Goal: Task Accomplishment & Management: Use online tool/utility

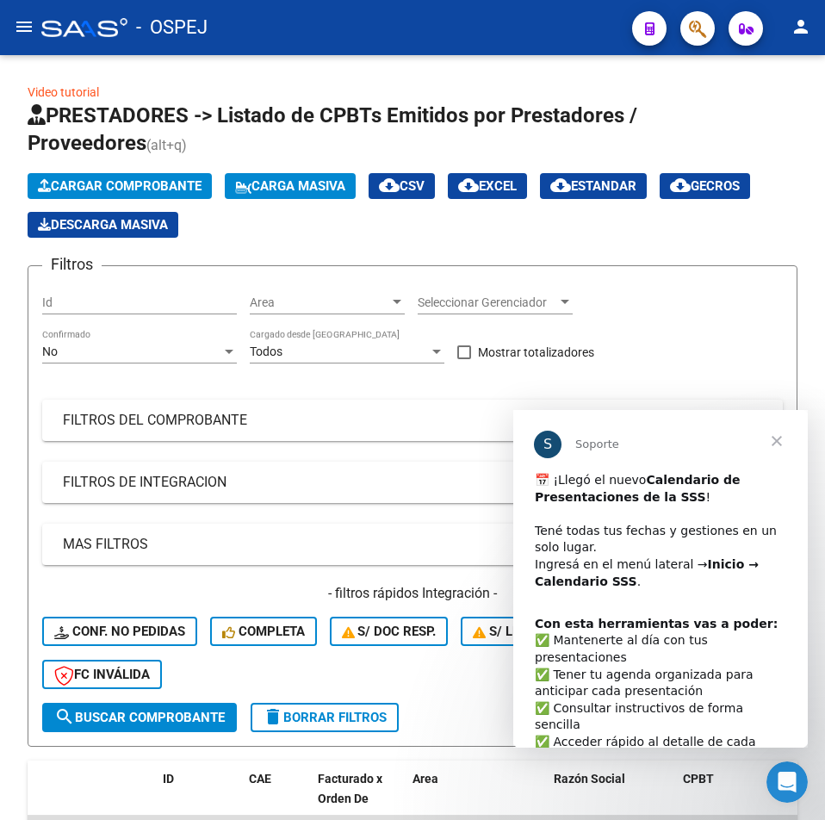
click at [787, 438] on span "Cerrar" at bounding box center [777, 441] width 62 height 62
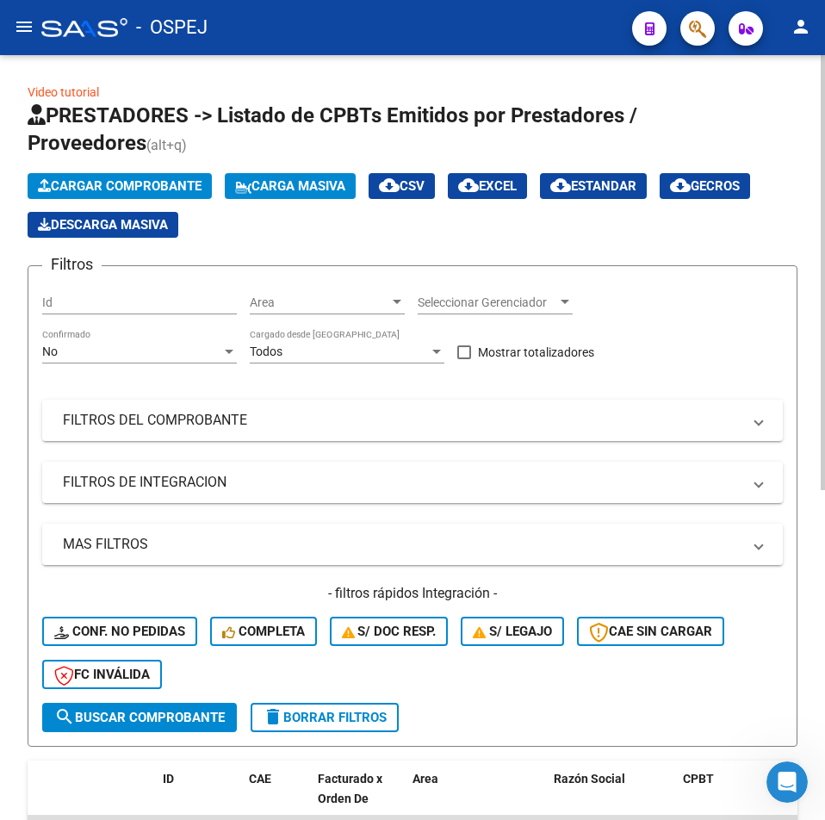
click at [184, 366] on div "No Confirmado" at bounding box center [139, 353] width 195 height 49
click at [184, 352] on div "No" at bounding box center [131, 352] width 179 height 15
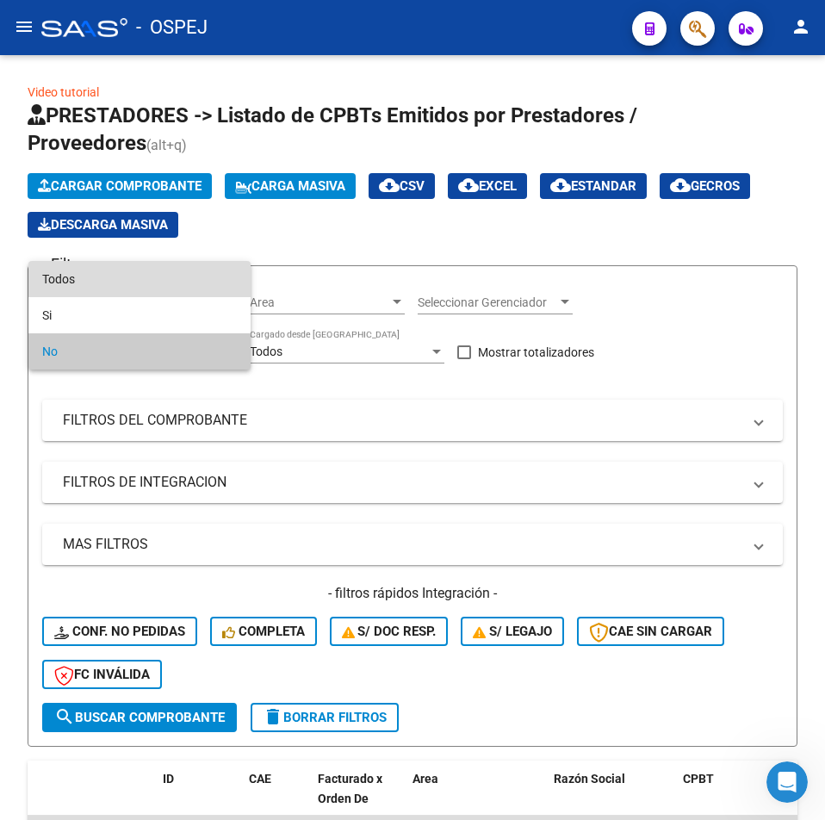
click at [128, 288] on span "Todos" at bounding box center [139, 279] width 195 height 36
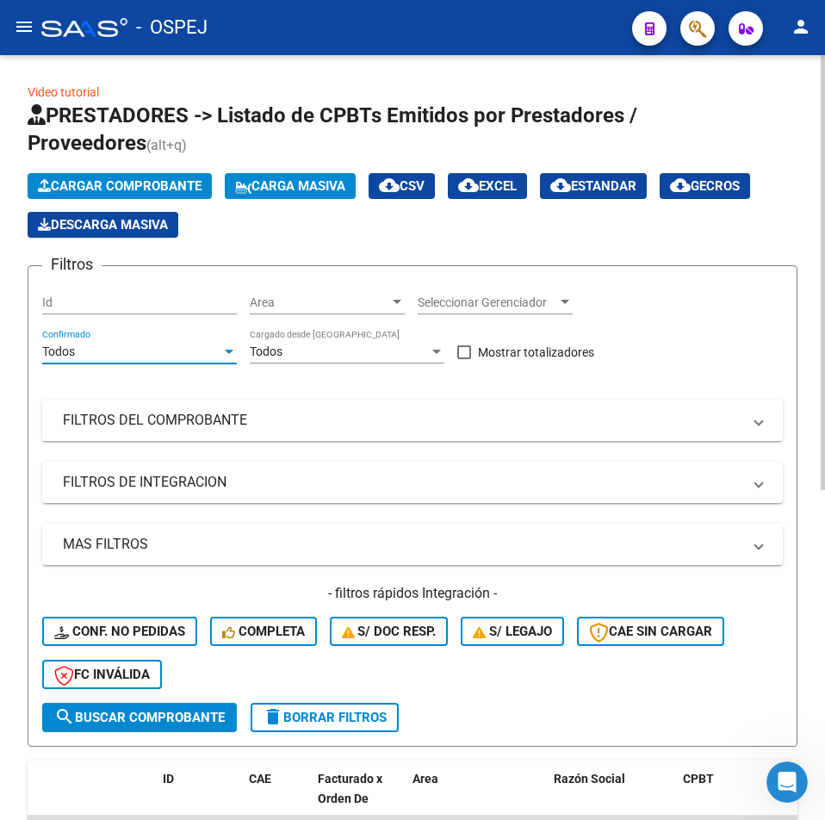
click at [224, 406] on mat-expansion-panel-header "FILTROS DEL COMPROBANTE" at bounding box center [412, 420] width 741 height 41
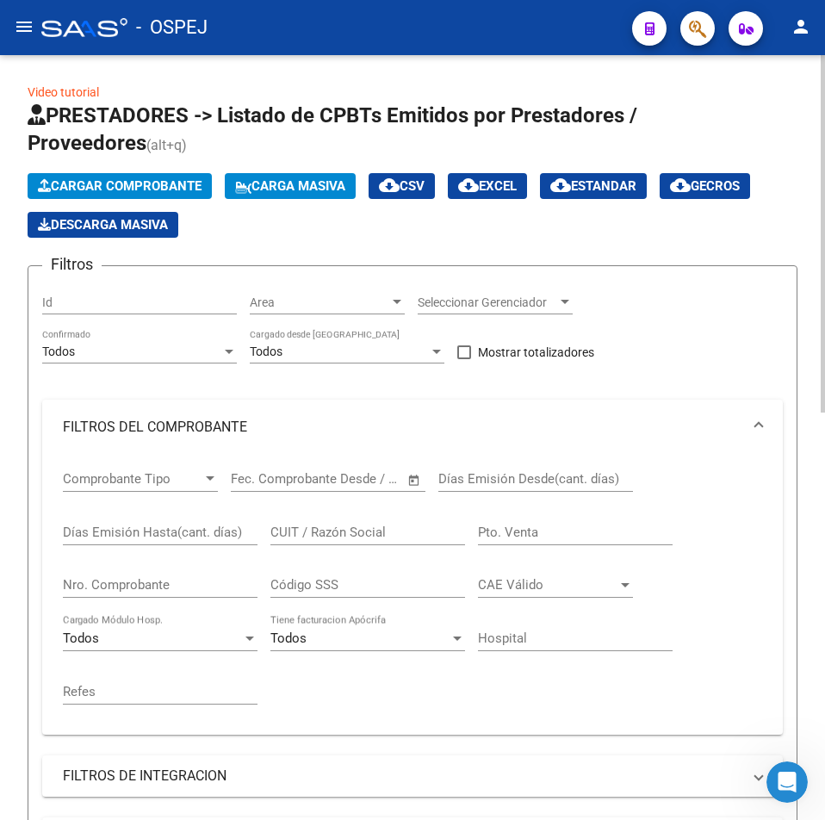
click at [361, 573] on div "Código SSS" at bounding box center [368, 579] width 195 height 37
drag, startPoint x: 28, startPoint y: 59, endPoint x: 31, endPoint y: 28, distance: 31.1
click at [31, 28] on mat-icon "menu" at bounding box center [24, 26] width 21 height 21
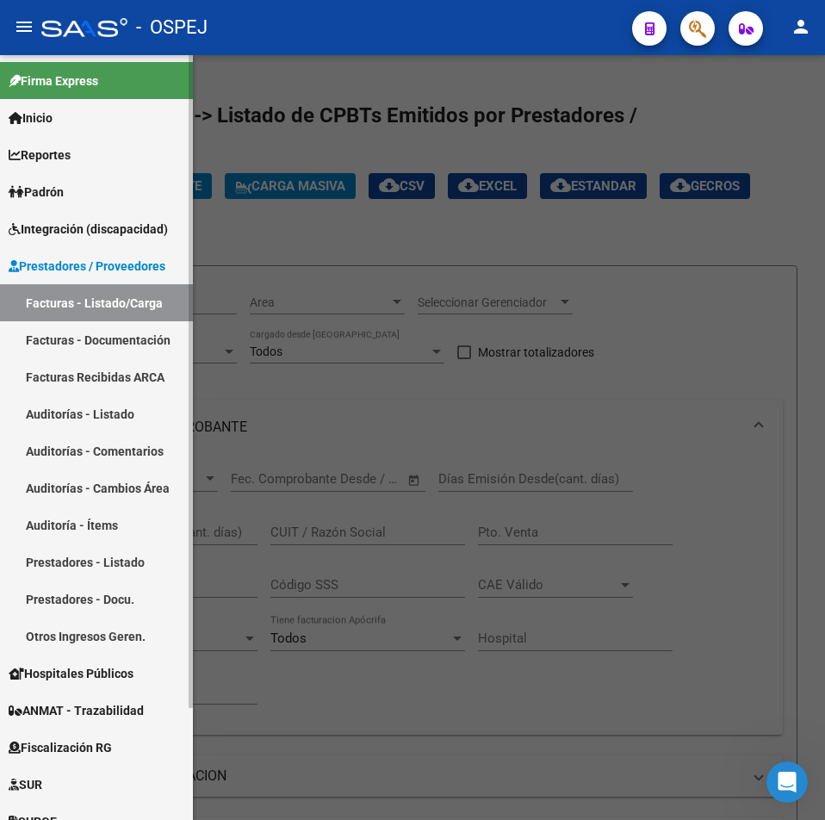
click at [102, 418] on link "Auditorías - Listado" at bounding box center [96, 413] width 193 height 37
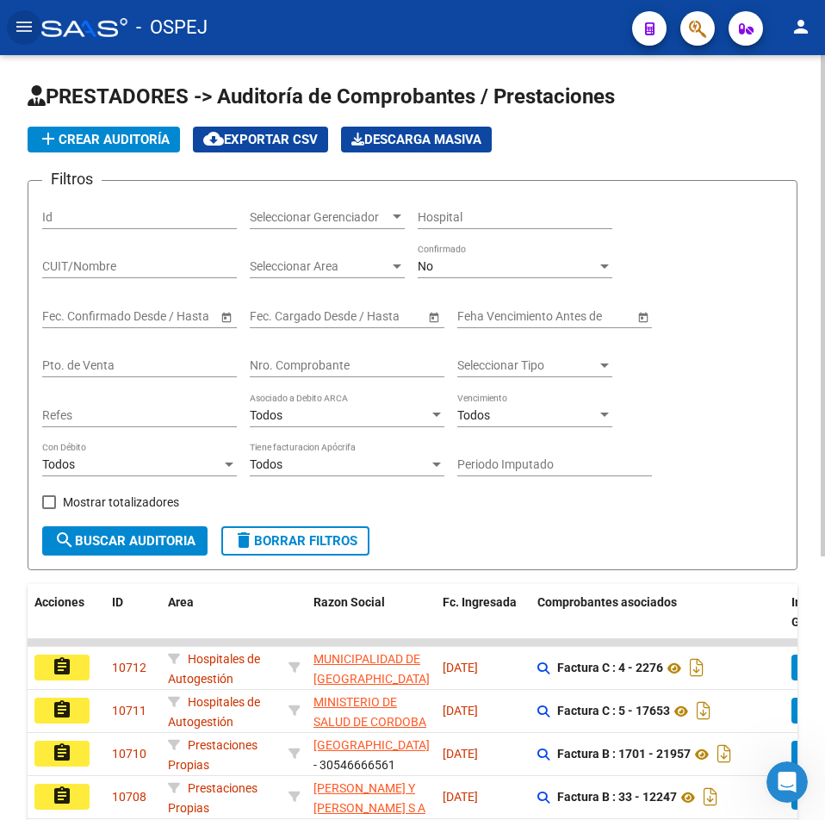
click at [308, 369] on input "Nro. Comprobante" at bounding box center [347, 365] width 195 height 15
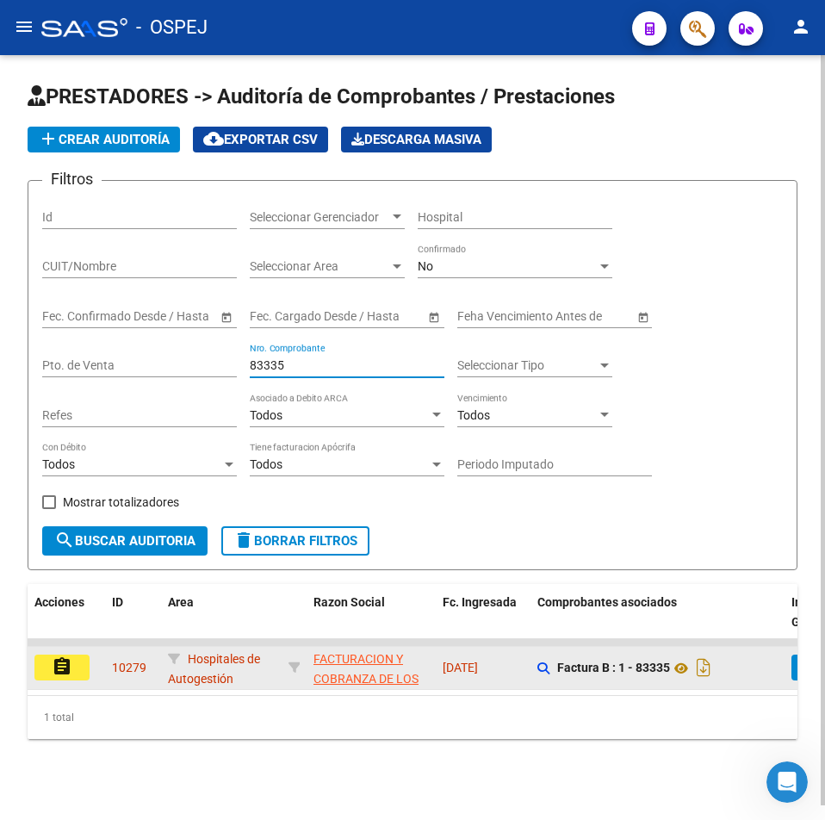
type input "83335"
click at [65, 663] on mat-icon "assignment" at bounding box center [62, 667] width 21 height 21
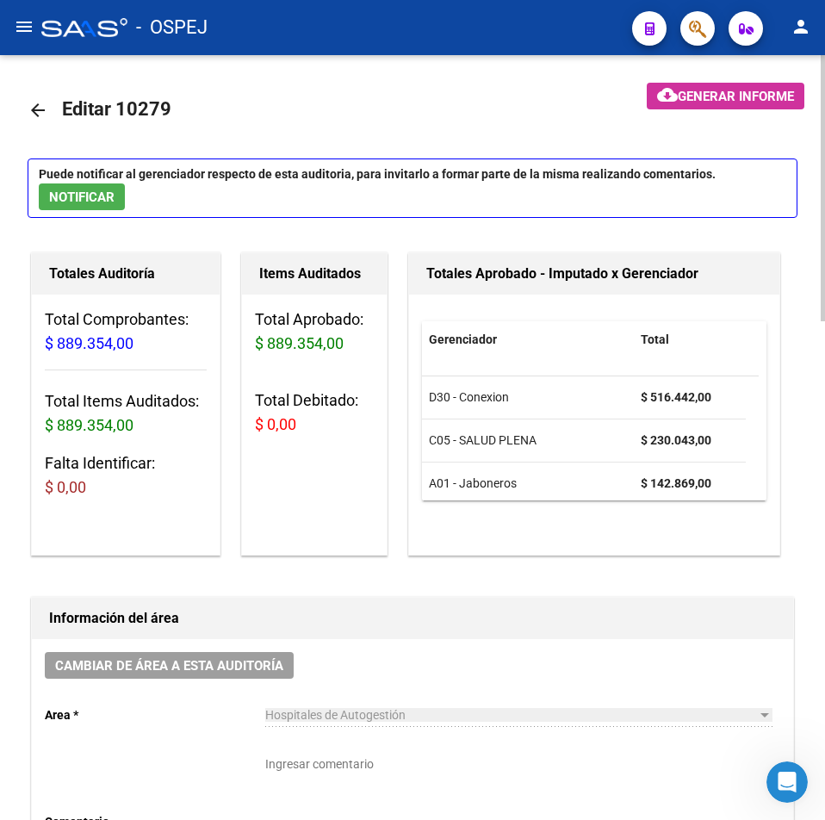
click at [34, 102] on mat-icon "arrow_back" at bounding box center [38, 110] width 21 height 21
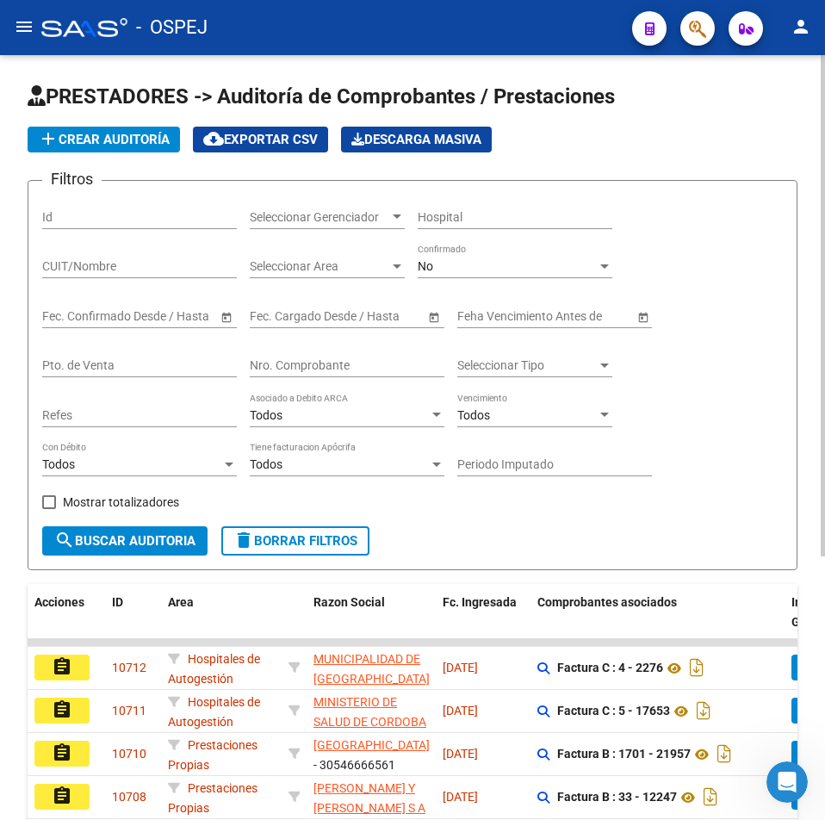
drag, startPoint x: 301, startPoint y: 377, endPoint x: 322, endPoint y: 366, distance: 24.3
click at [302, 377] on div "Nro. Comprobante" at bounding box center [347, 360] width 195 height 34
click at [322, 366] on input "Nro. Comprobante" at bounding box center [347, 365] width 195 height 15
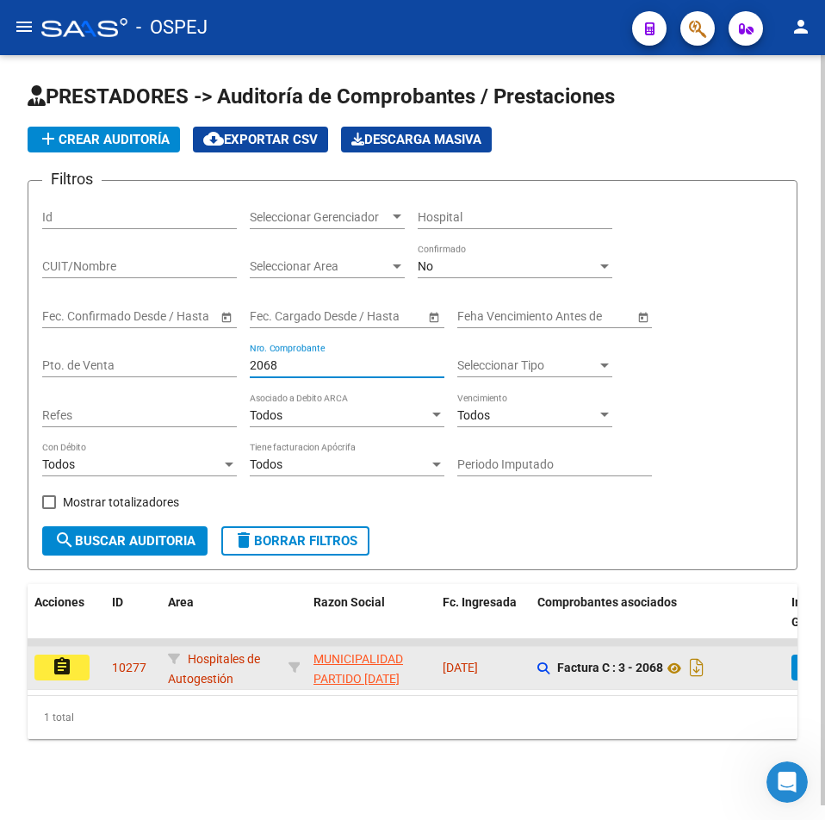
type input "2068"
click at [66, 669] on mat-icon "assignment" at bounding box center [62, 667] width 21 height 21
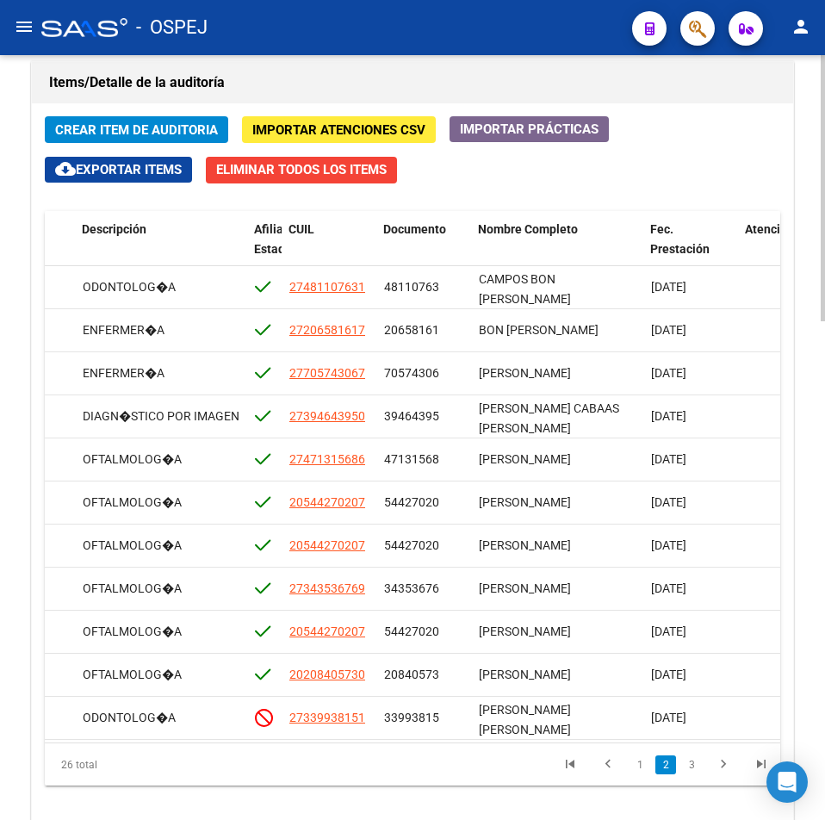
scroll to position [172, 1094]
click at [413, 229] on span "Documento" at bounding box center [414, 229] width 63 height 14
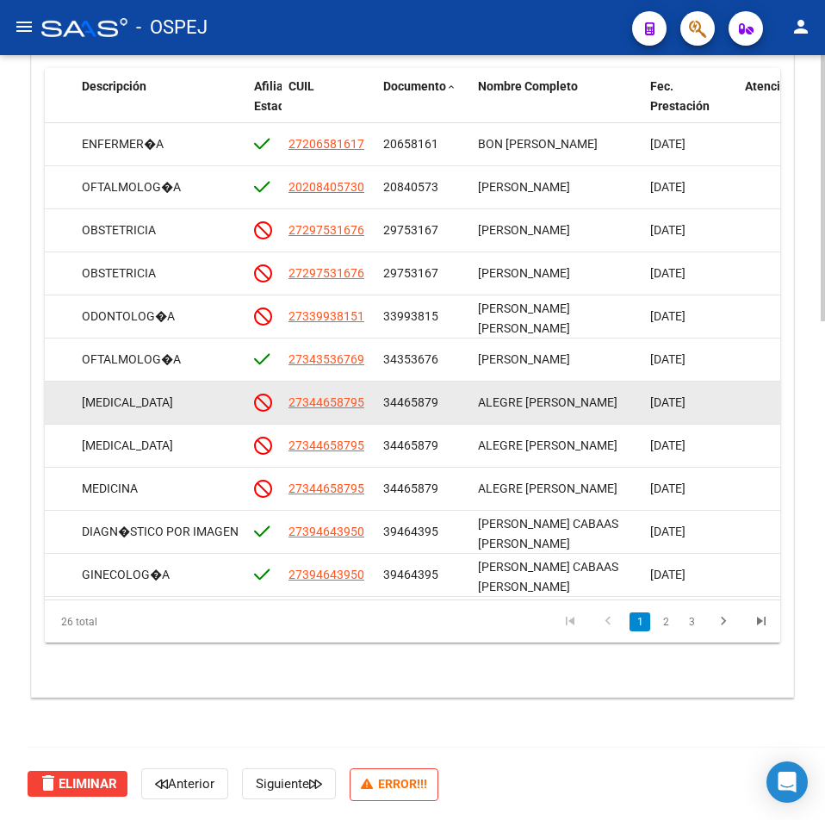
scroll to position [8, 1094]
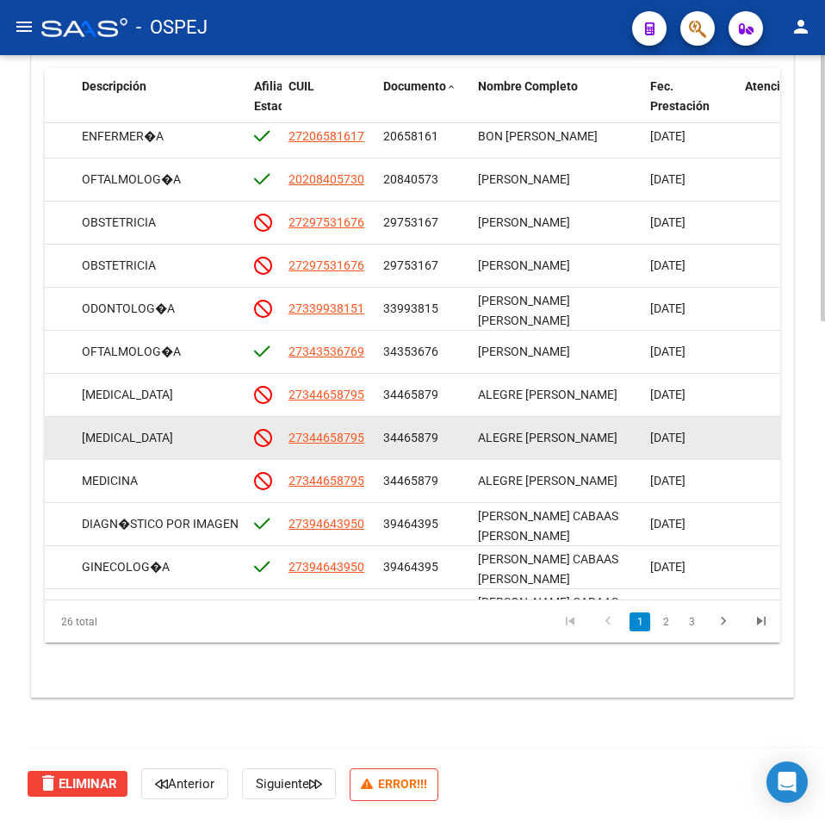
click at [405, 443] on span "34465879" at bounding box center [410, 438] width 55 height 14
click at [403, 441] on span "34465879" at bounding box center [410, 438] width 55 height 14
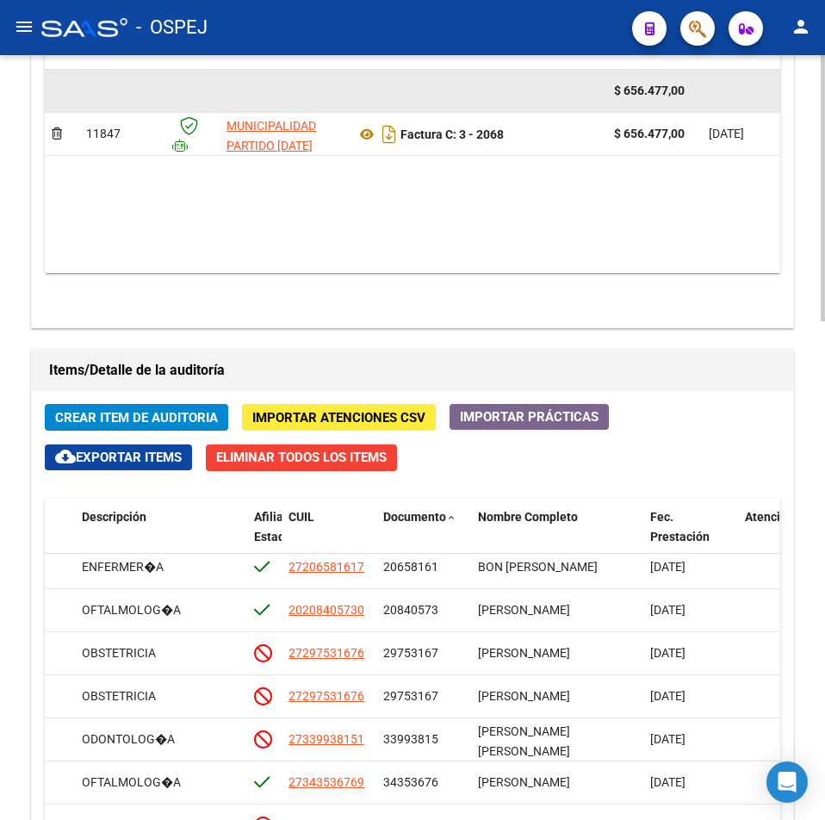
scroll to position [832, 0]
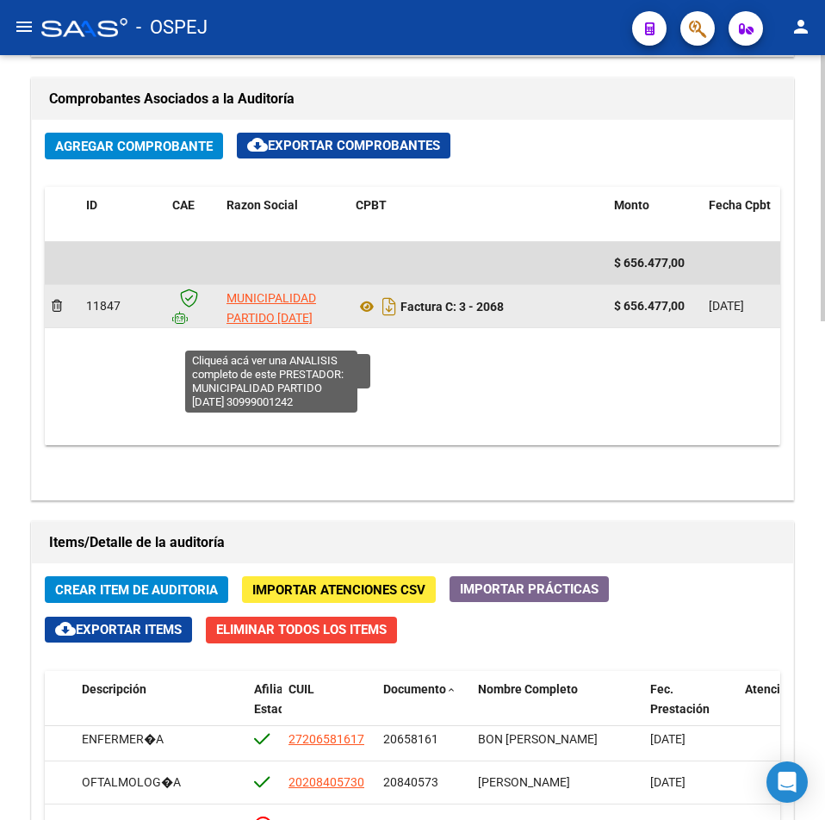
click at [267, 302] on span "MUNICIPALIDAD PARTIDO [DATE]" at bounding box center [272, 308] width 90 height 34
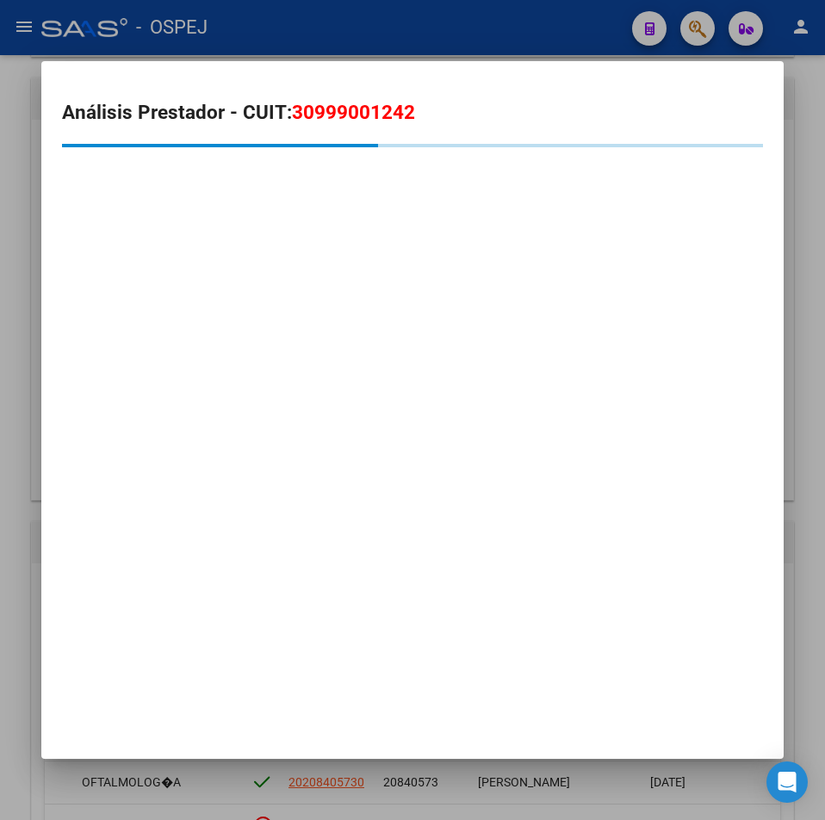
click at [29, 160] on div at bounding box center [412, 410] width 825 height 820
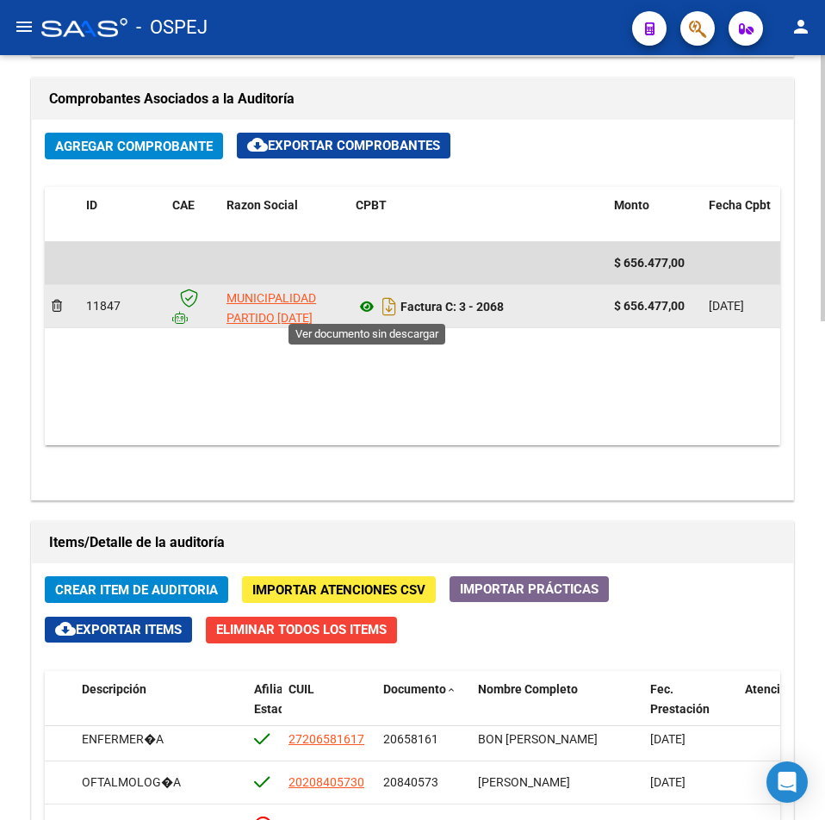
click at [364, 305] on icon at bounding box center [367, 306] width 22 height 21
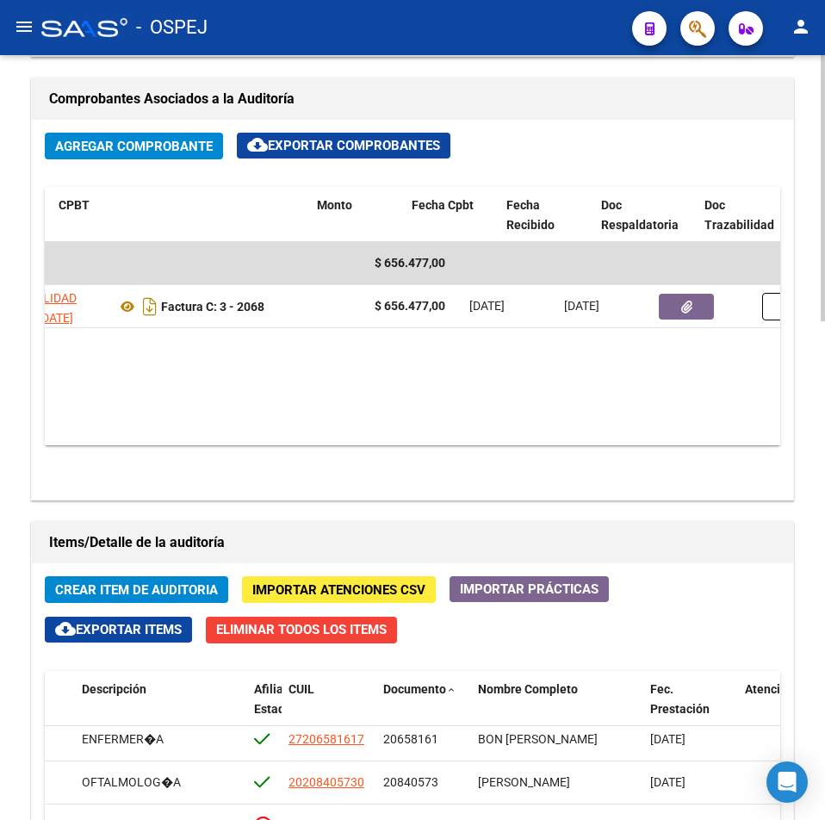
scroll to position [0, 409]
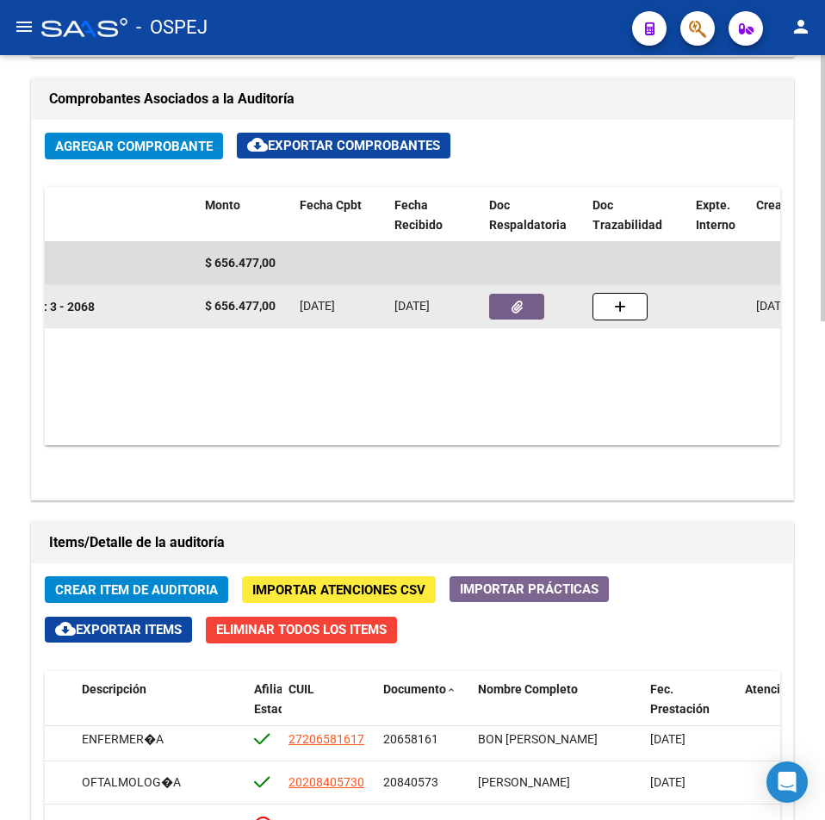
click at [526, 295] on button "button" at bounding box center [516, 307] width 55 height 26
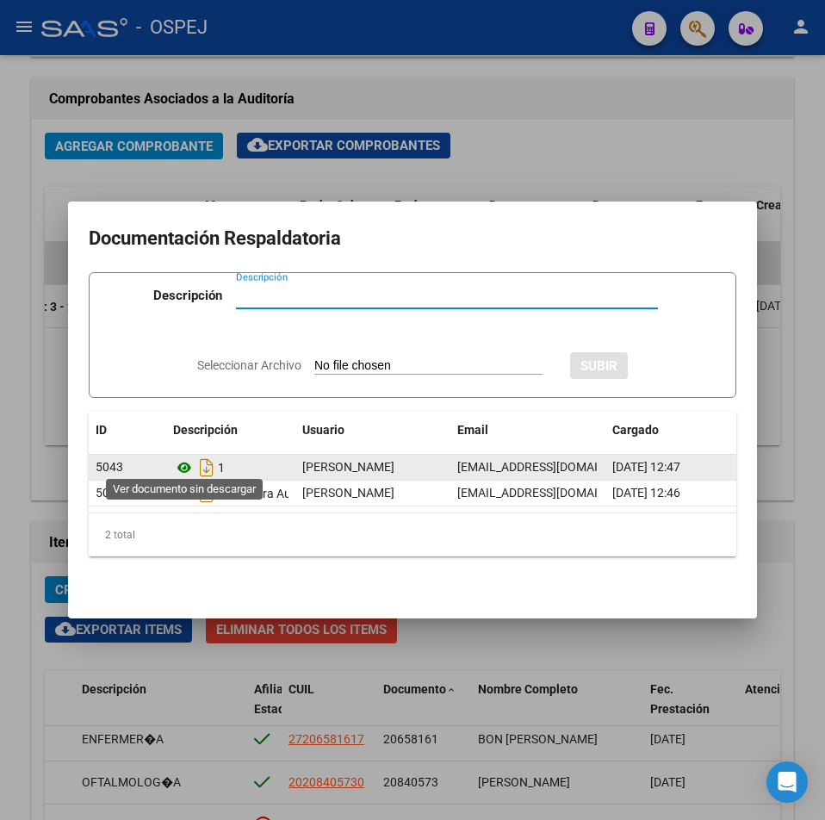
click at [184, 462] on icon at bounding box center [184, 467] width 22 height 21
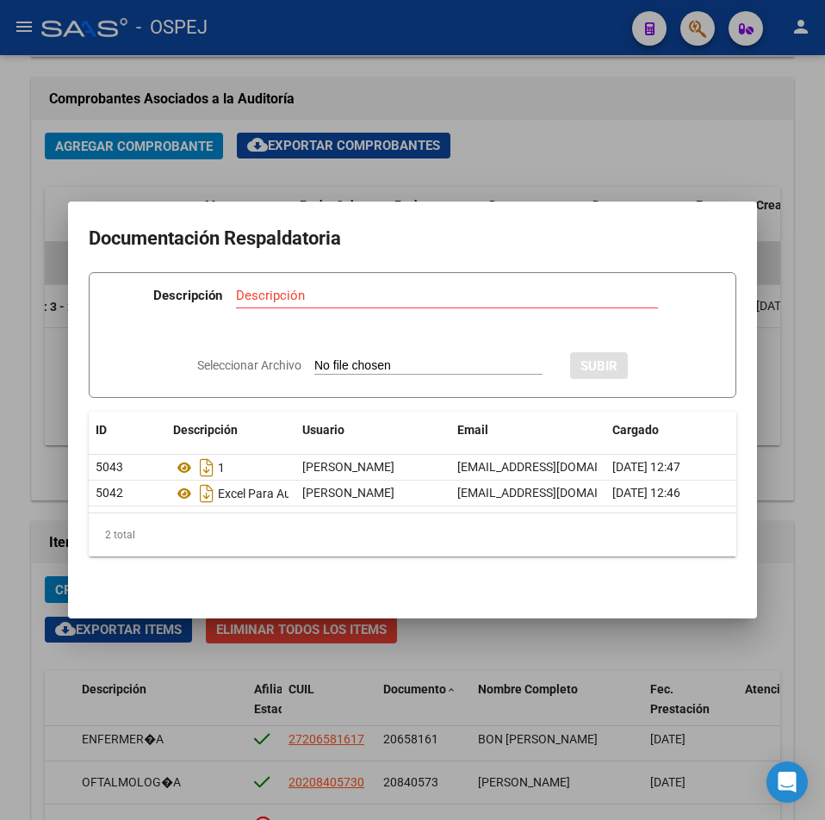
click at [152, 115] on div at bounding box center [412, 410] width 825 height 820
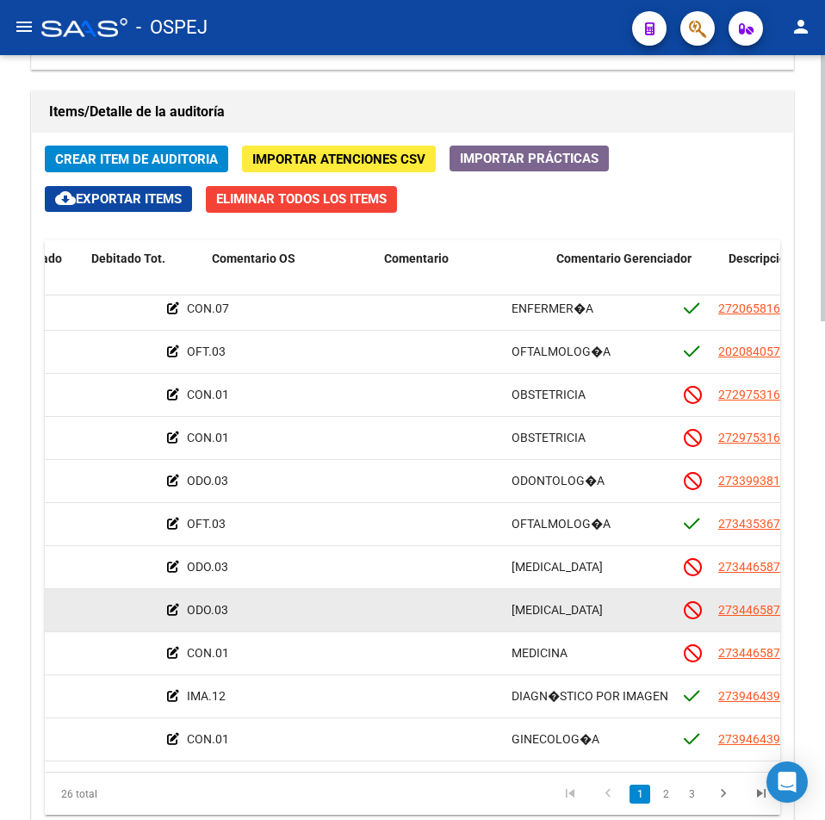
scroll to position [8, 57]
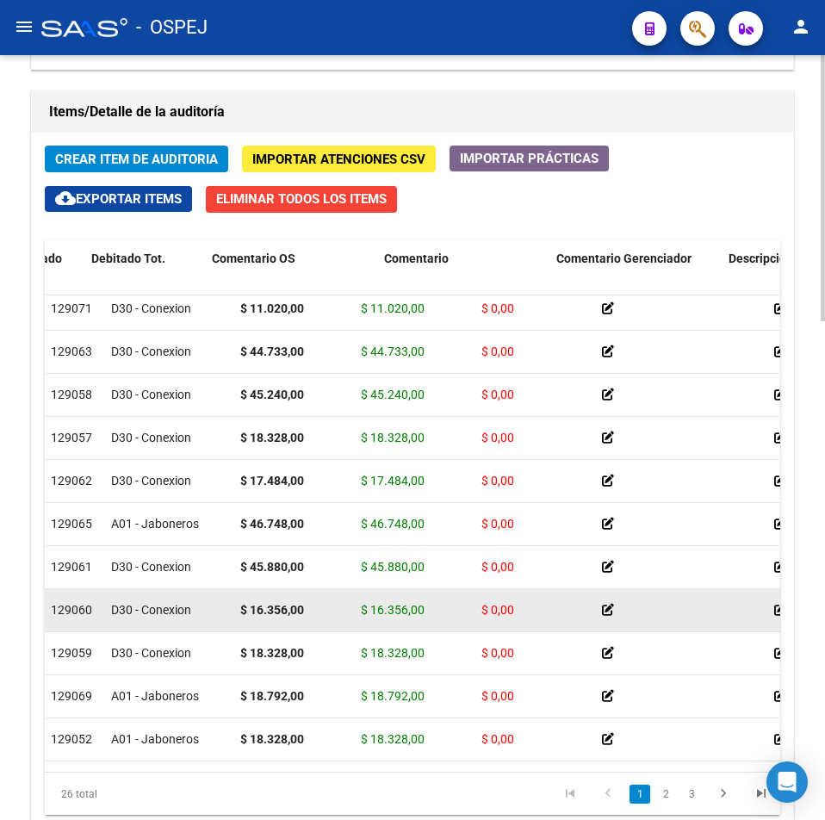
drag, startPoint x: 608, startPoint y: 597, endPoint x: 466, endPoint y: 605, distance: 142.4
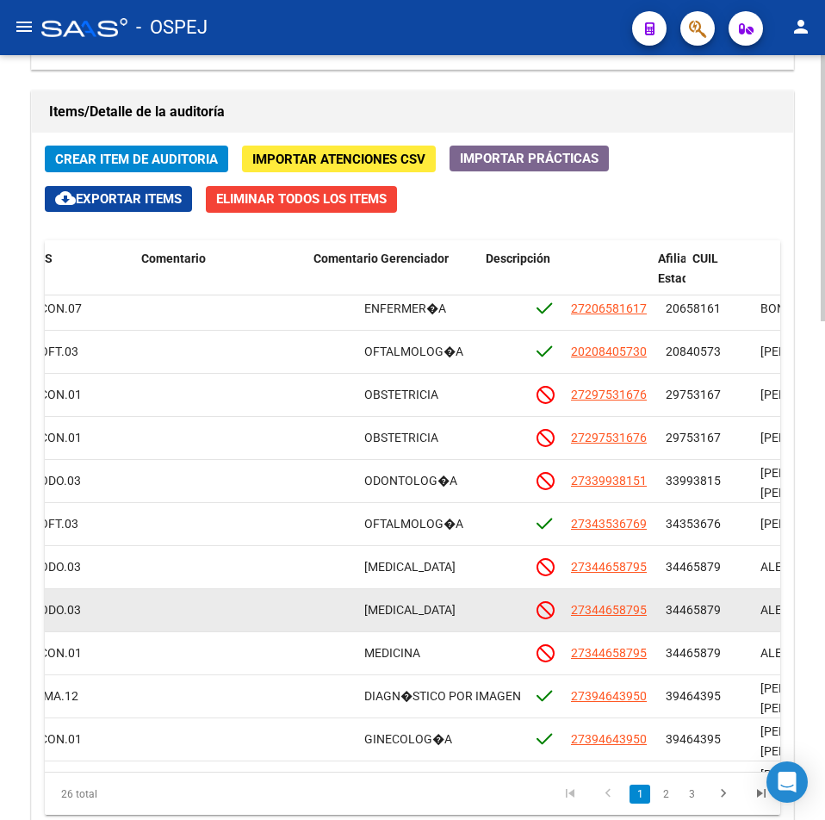
drag, startPoint x: 472, startPoint y: 606, endPoint x: 541, endPoint y: 605, distance: 68.9
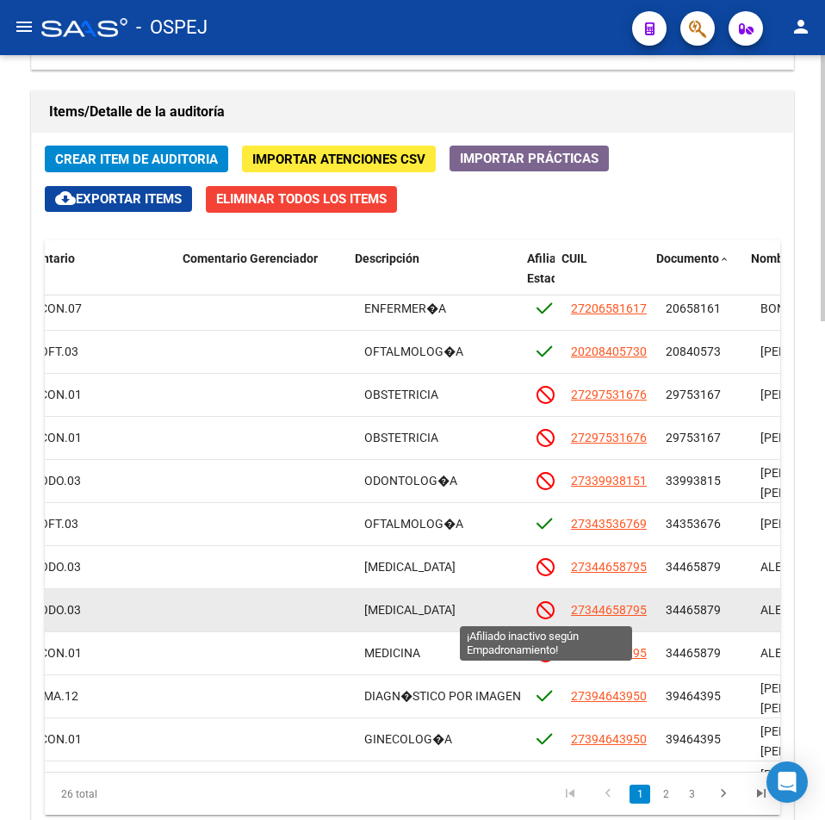
scroll to position [8, 821]
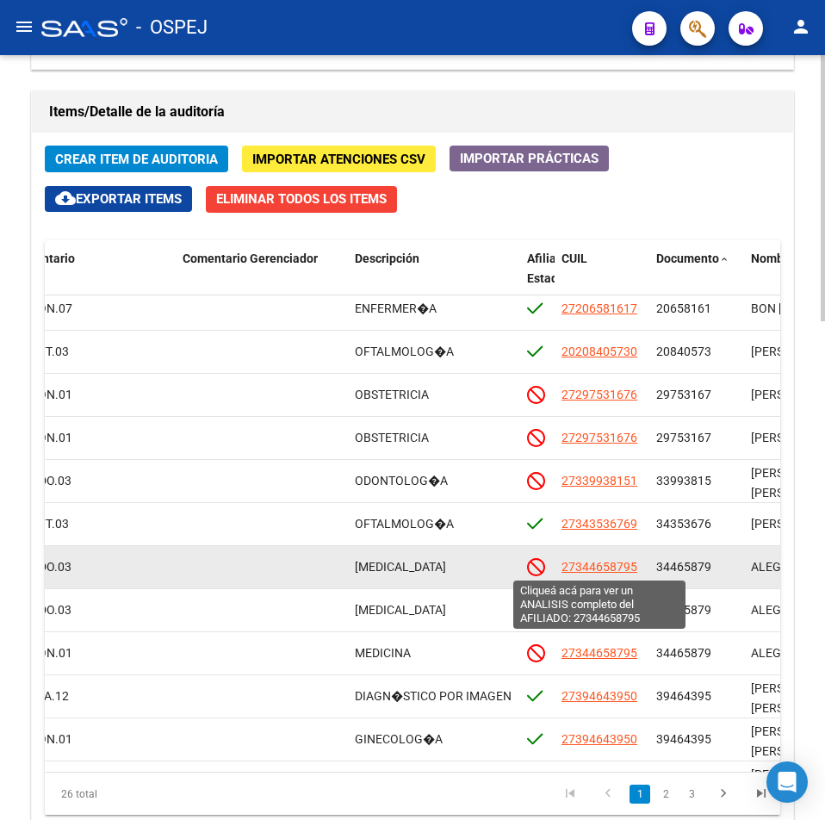
drag, startPoint x: 642, startPoint y: 569, endPoint x: 563, endPoint y: 571, distance: 79.3
click at [563, 571] on div "27344658795" at bounding box center [602, 567] width 81 height 20
copy span "27344658795"
click at [586, 564] on span "27344658795" at bounding box center [600, 567] width 76 height 14
type textarea "27344658795"
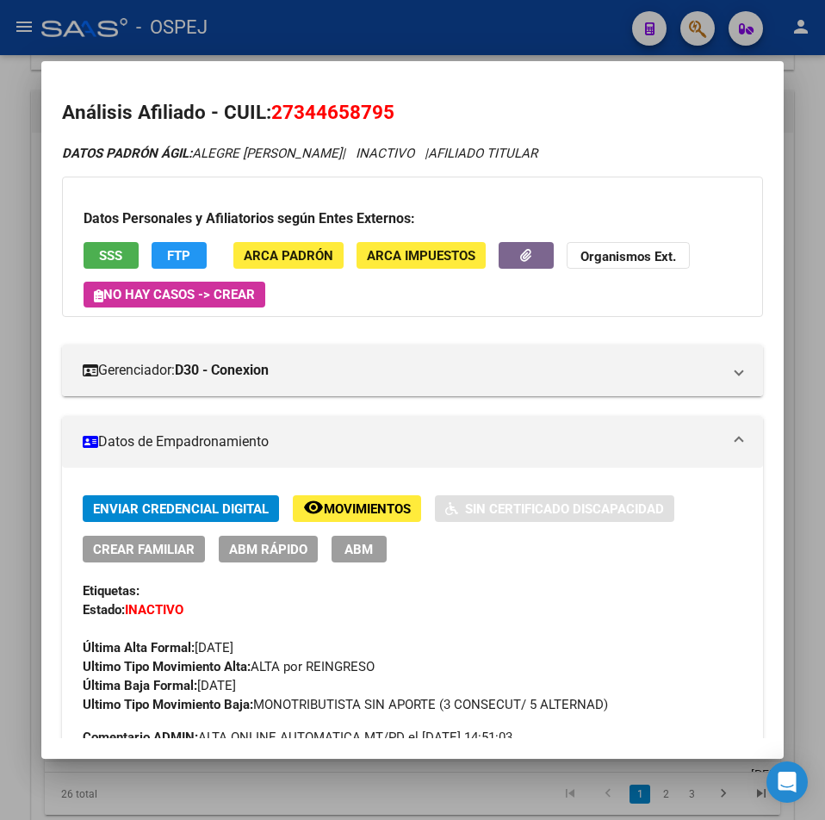
click at [99, 241] on div "Datos Personales y Afiliatorios según Entes Externos: SSS FTP ARCA Padrón ARCA …" at bounding box center [412, 247] width 701 height 140
click at [100, 245] on button "SSS" at bounding box center [111, 255] width 55 height 27
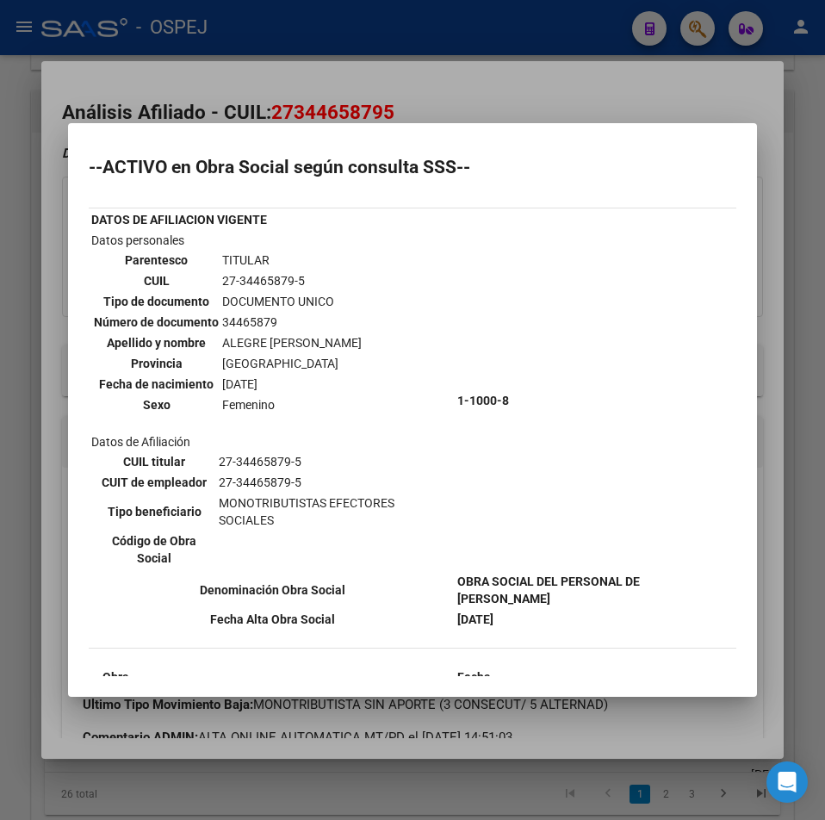
click at [438, 103] on div at bounding box center [412, 410] width 825 height 820
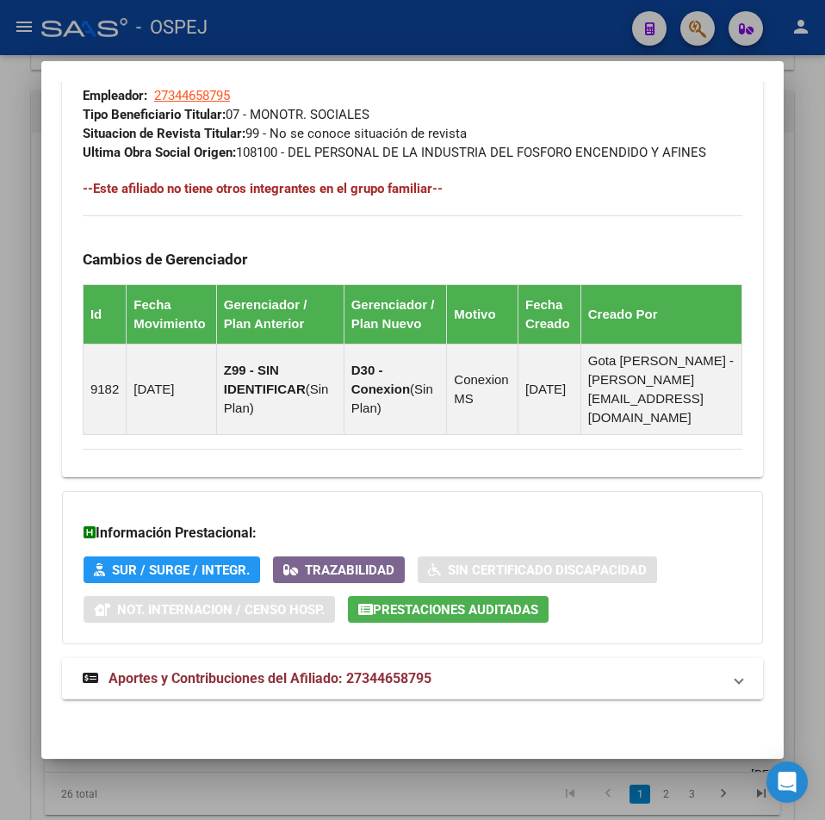
click at [413, 678] on span "Aportes y Contribuciones del Afiliado: 27344658795" at bounding box center [270, 678] width 323 height 16
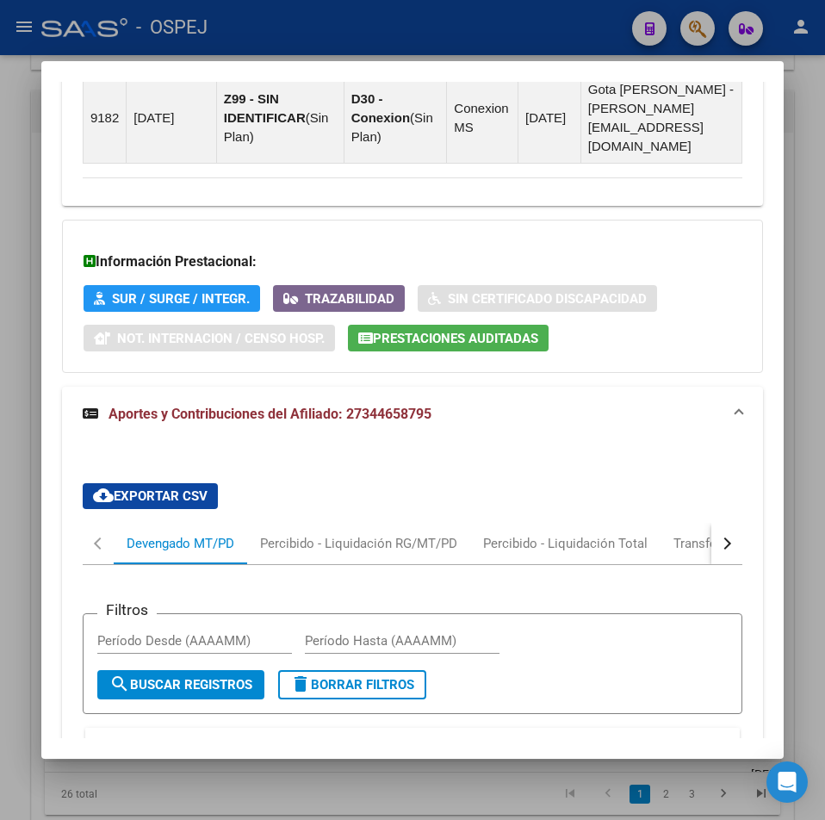
scroll to position [0, 0]
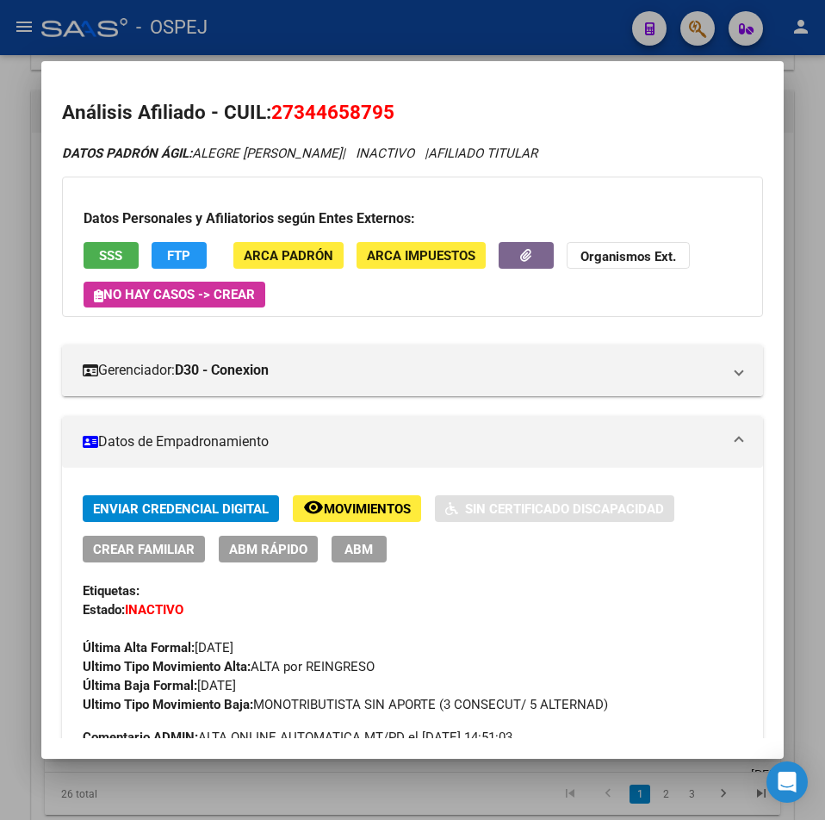
drag, startPoint x: 471, startPoint y: 658, endPoint x: 406, endPoint y: 297, distance: 366.9
click at [115, 257] on span "SSS" at bounding box center [110, 256] width 23 height 16
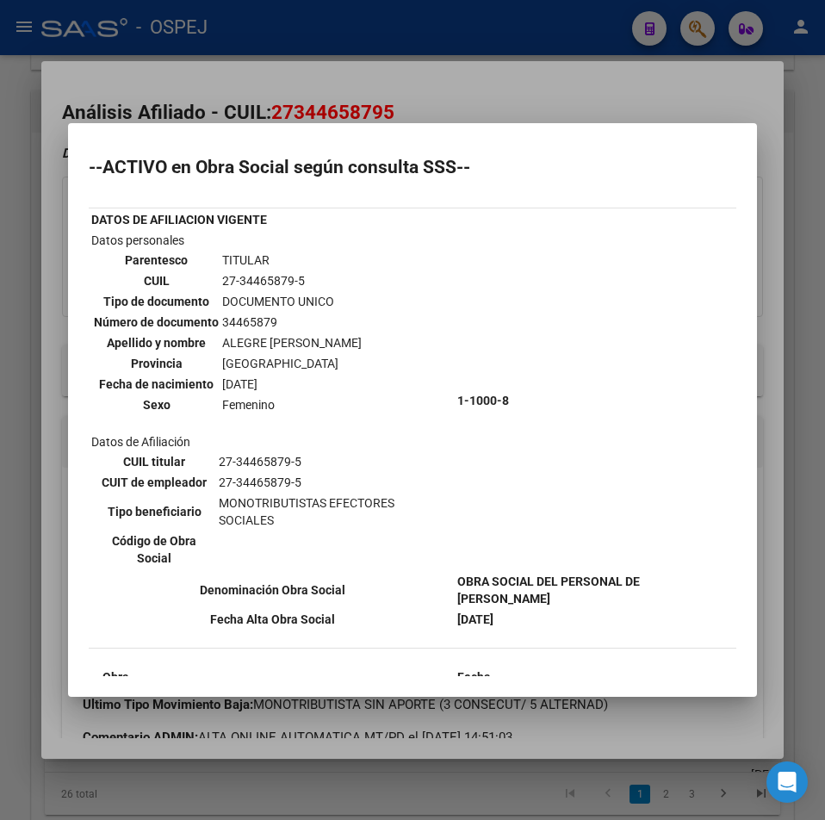
drag, startPoint x: 356, startPoint y: 495, endPoint x: 370, endPoint y: 540, distance: 48.0
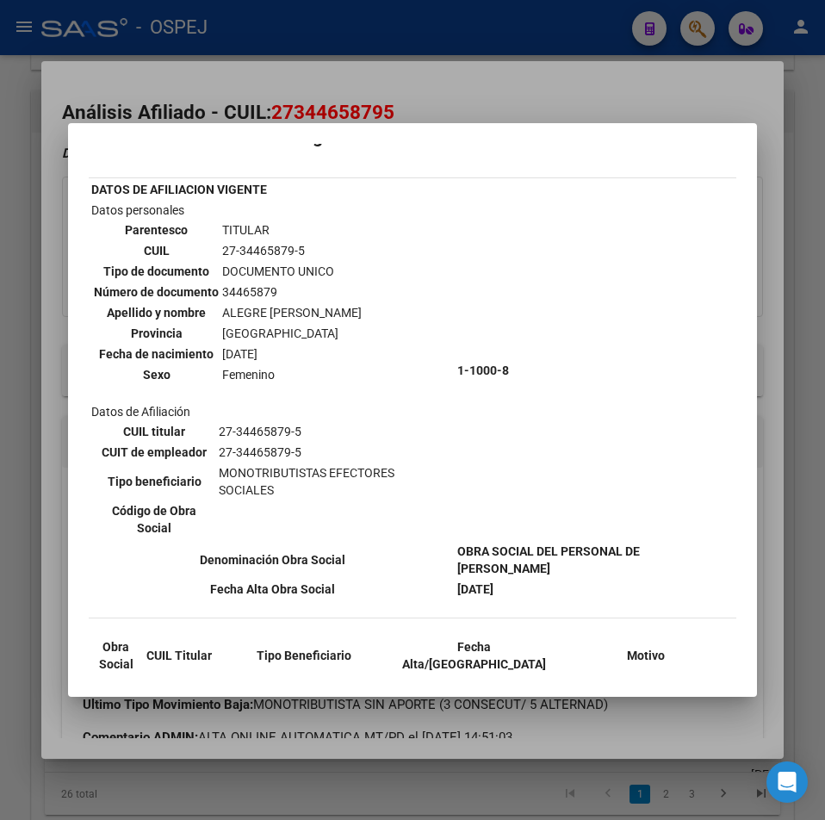
drag, startPoint x: 370, startPoint y: 547, endPoint x: 378, endPoint y: 613, distance: 66.8
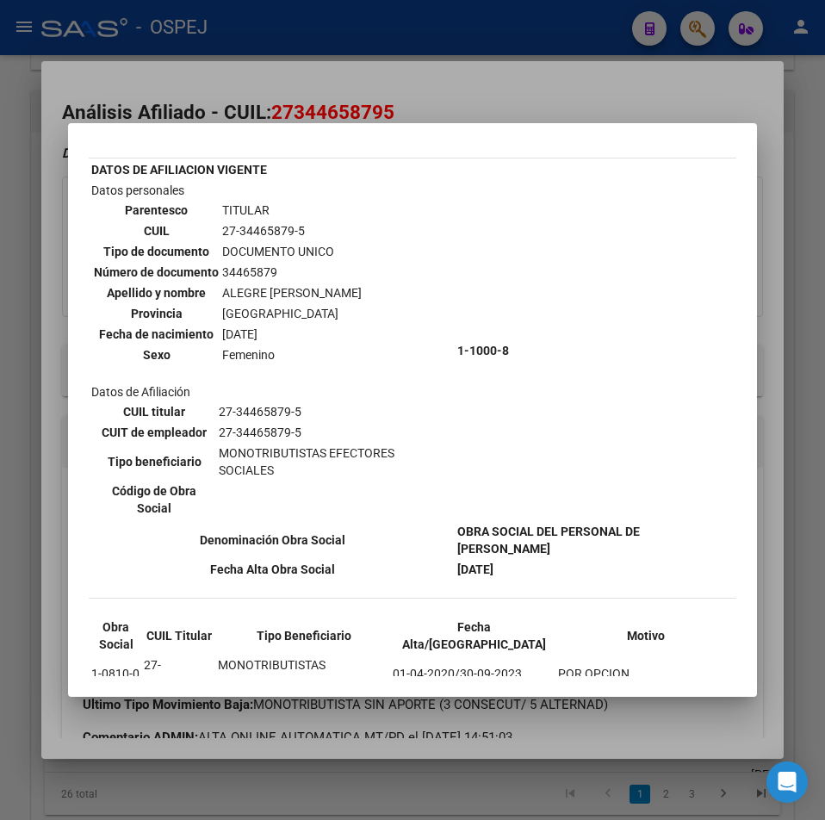
scroll to position [202, 0]
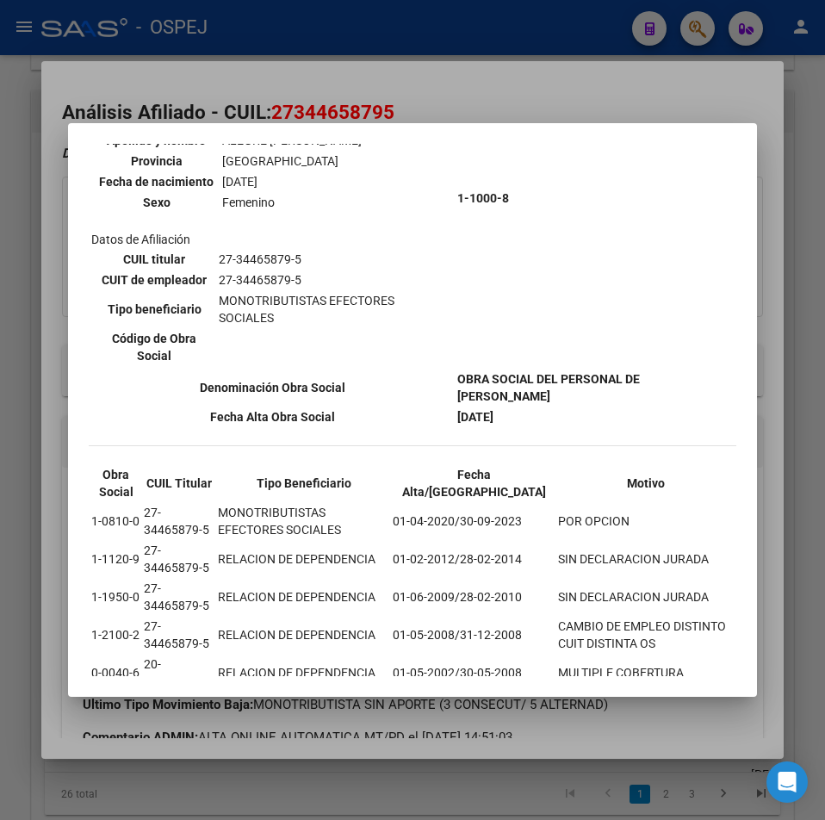
drag, startPoint x: 137, startPoint y: 473, endPoint x: 66, endPoint y: 473, distance: 70.6
click at [66, 473] on div "Análisis Afiliado - CUIL: 27344658795 DATOS PADRÓN ÁGIL: ALEGRE MARIANA GISELA …" at bounding box center [412, 410] width 825 height 820
click at [107, 503] on td "1-0810-0" at bounding box center [115, 521] width 51 height 36
click at [106, 503] on td "1-0810-0" at bounding box center [115, 521] width 51 height 36
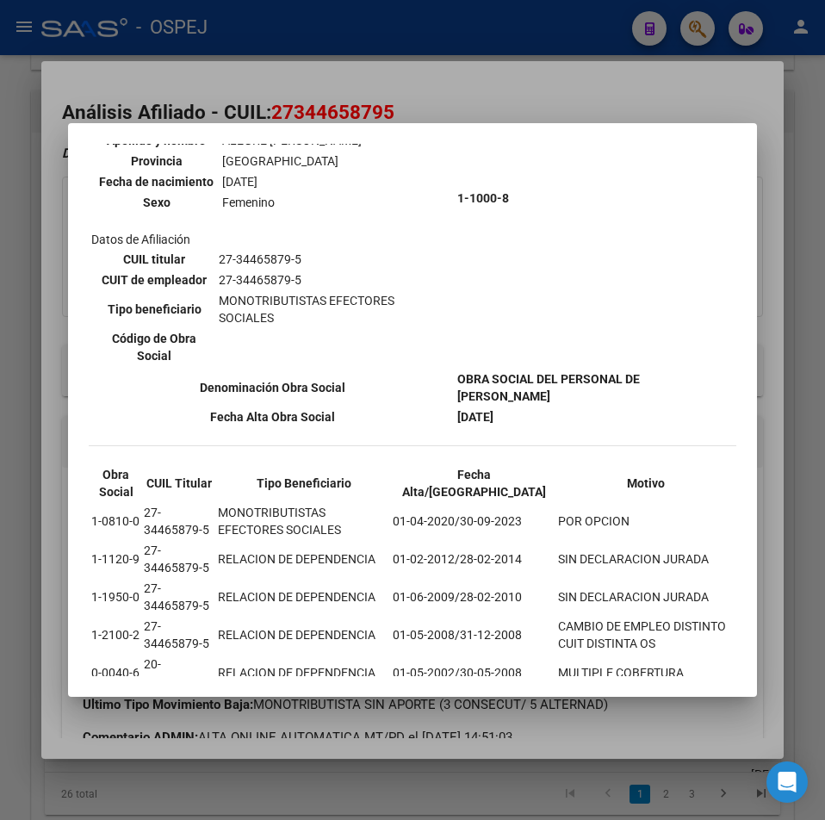
drag, startPoint x: 140, startPoint y: 504, endPoint x: 95, endPoint y: 501, distance: 44.9
click at [95, 541] on td "1-1120-9" at bounding box center [115, 559] width 51 height 36
click at [377, 62] on div at bounding box center [412, 410] width 825 height 820
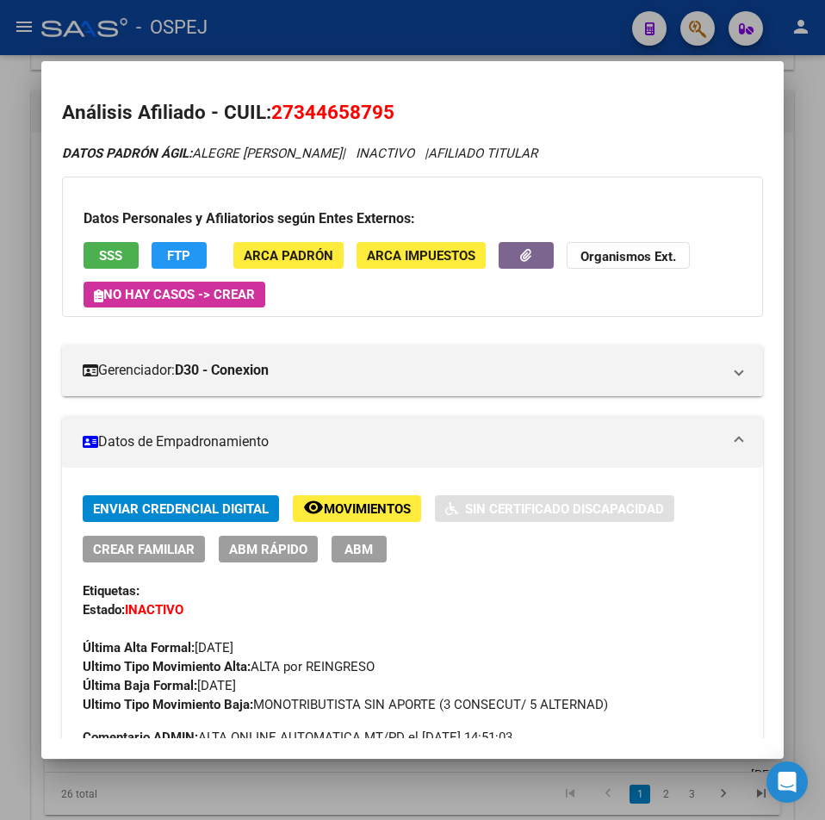
click at [377, 40] on div at bounding box center [412, 410] width 825 height 820
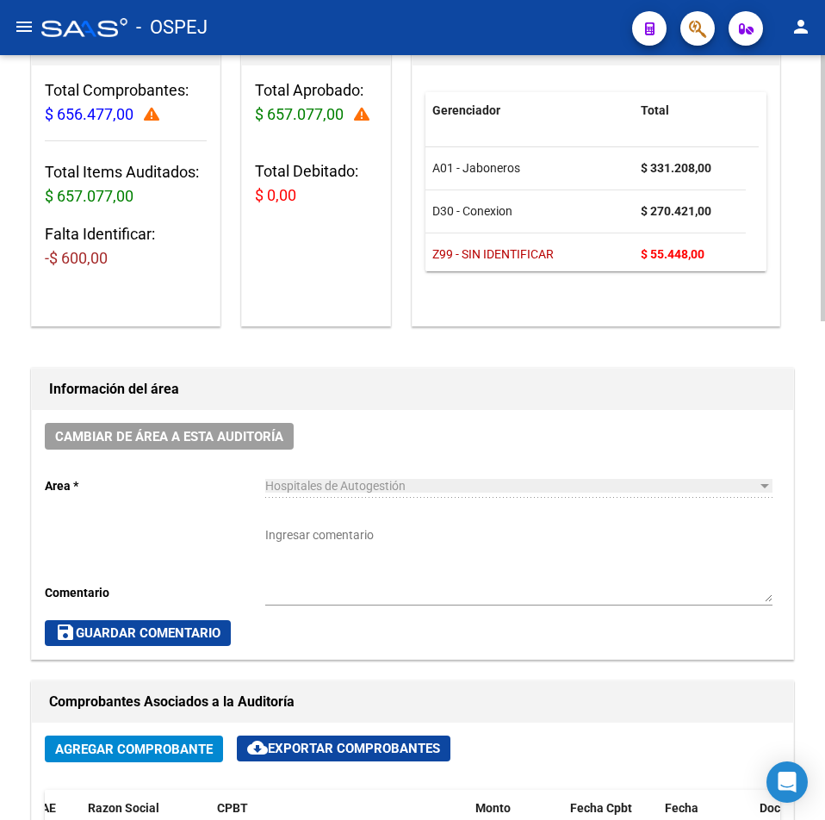
scroll to position [0, 0]
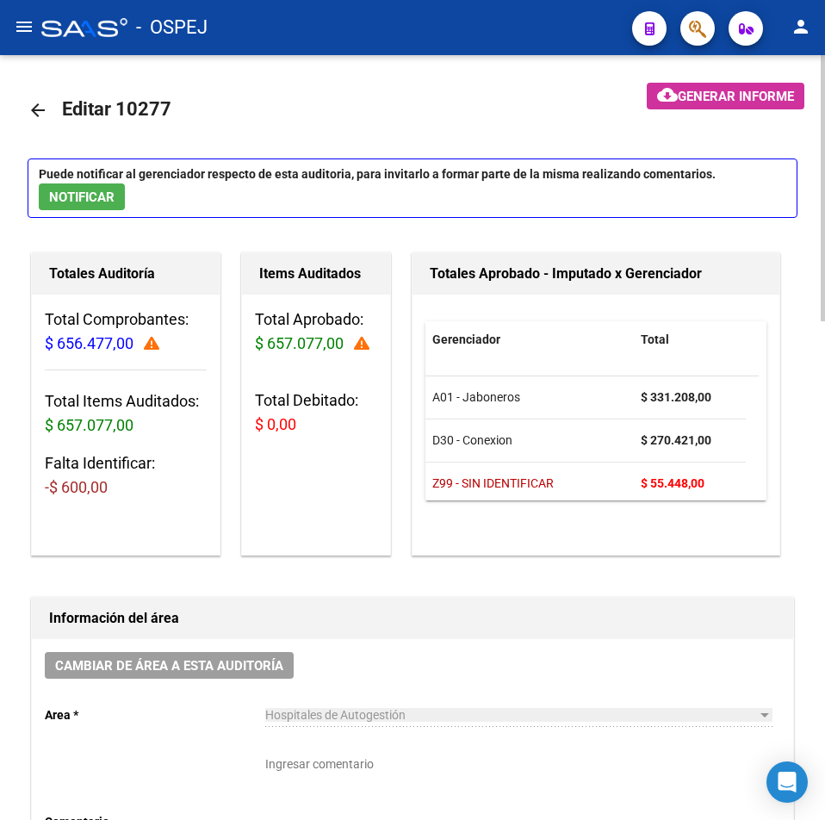
click at [37, 110] on mat-icon "arrow_back" at bounding box center [38, 110] width 21 height 21
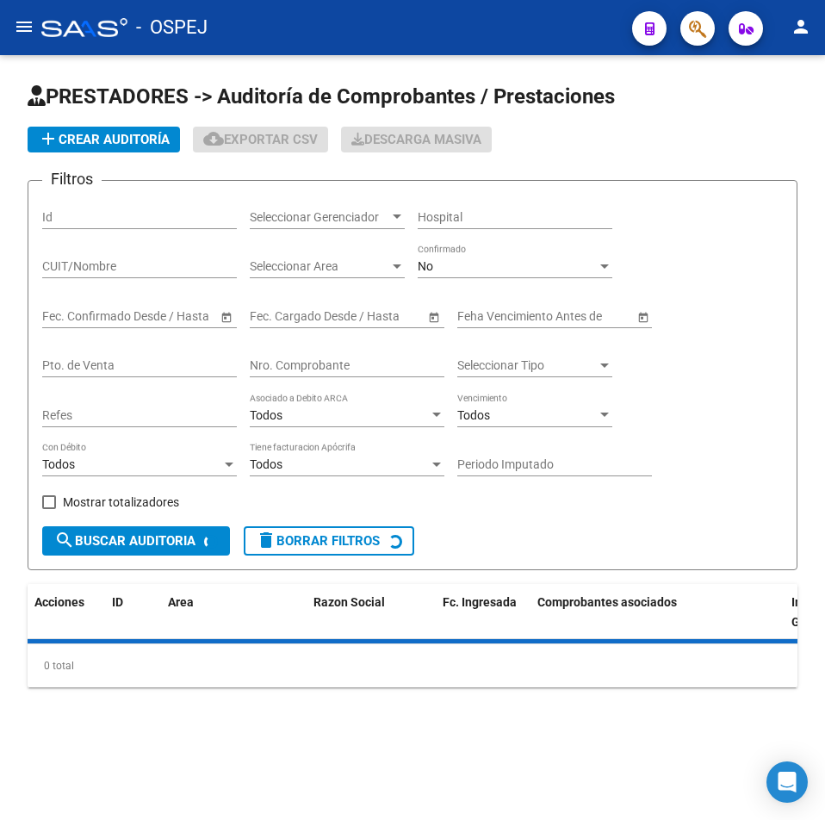
click at [314, 372] on input "Nro. Comprobante" at bounding box center [347, 365] width 195 height 15
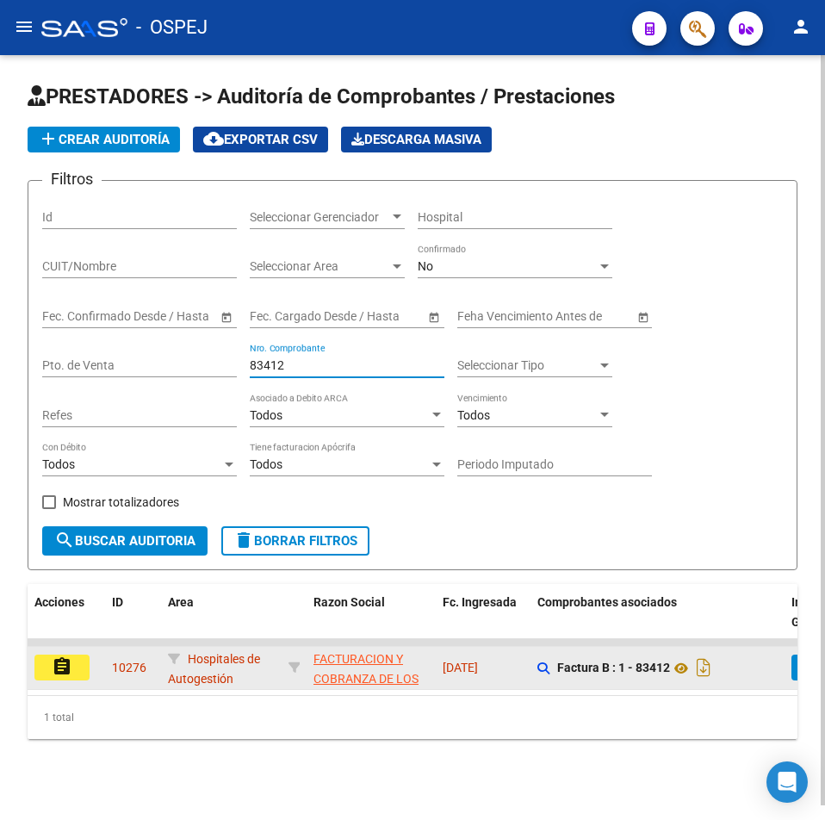
type input "83412"
click at [45, 673] on button "assignment" at bounding box center [61, 668] width 55 height 26
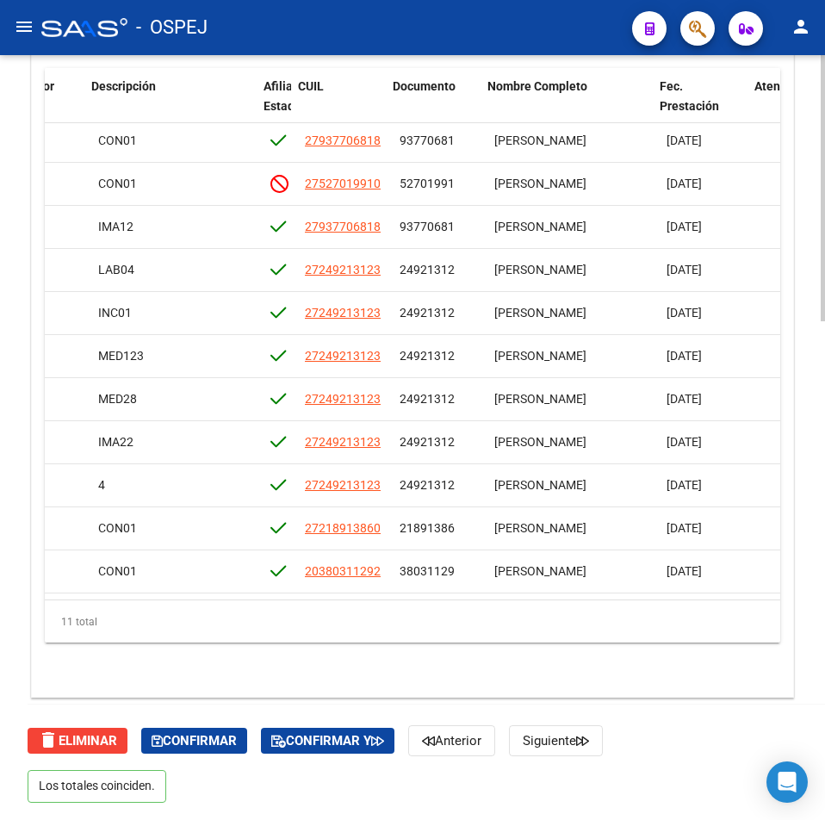
scroll to position [16, 1087]
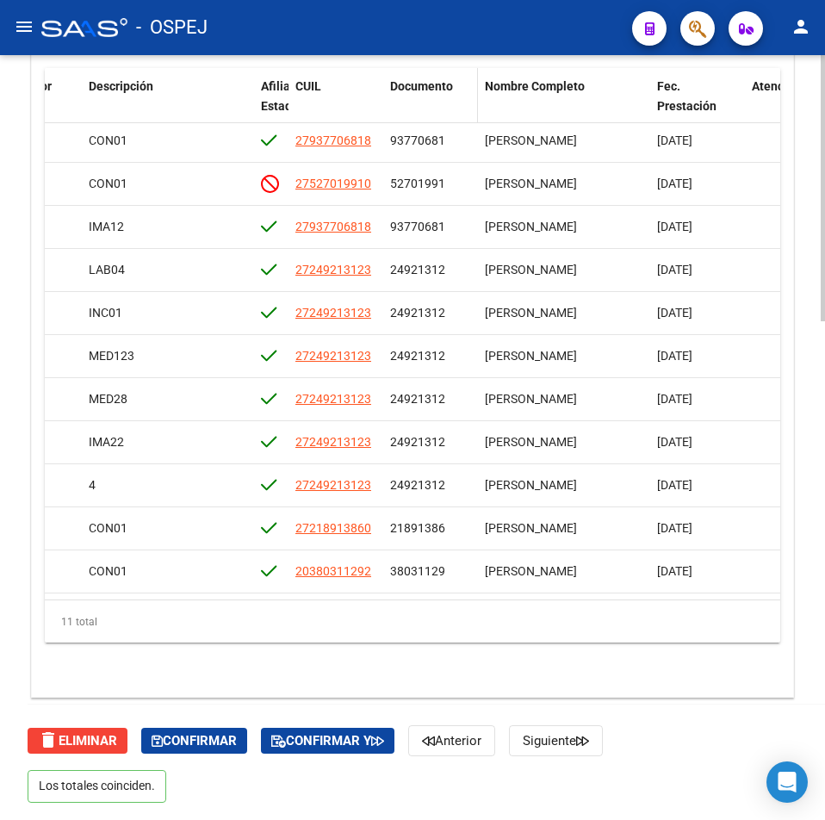
click at [445, 80] on span "Documento" at bounding box center [421, 86] width 63 height 14
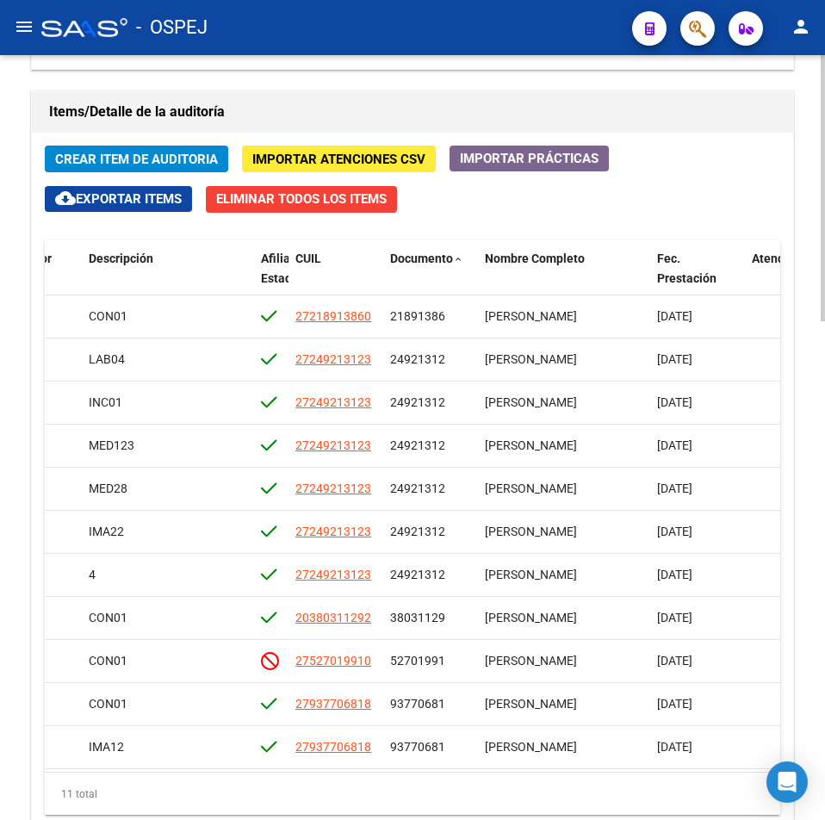
scroll to position [1349, 0]
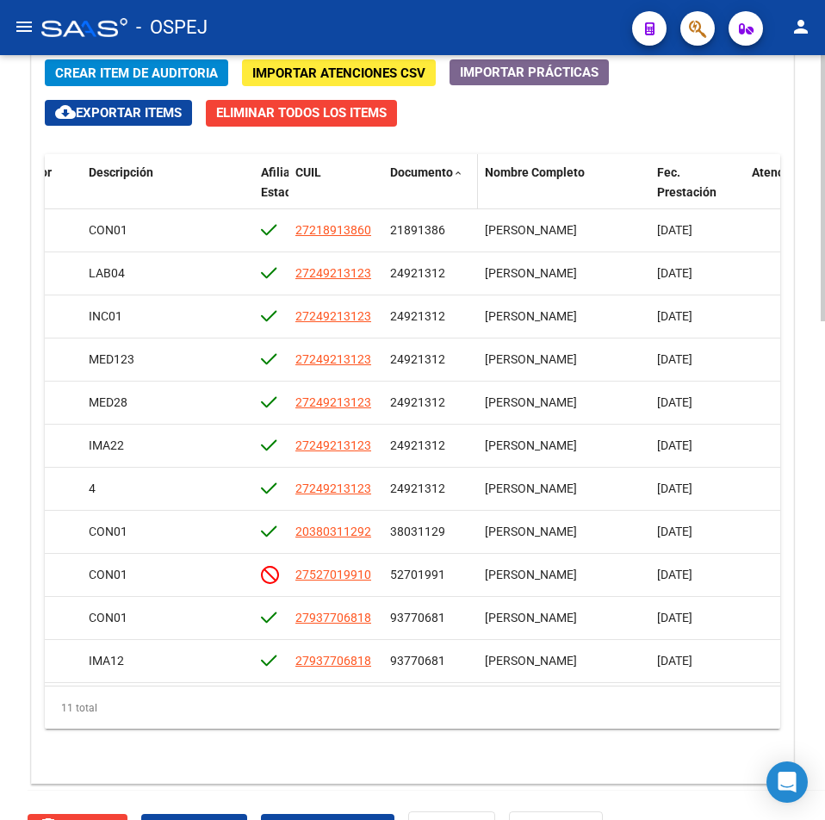
click at [436, 166] on span "Documento" at bounding box center [421, 172] width 63 height 14
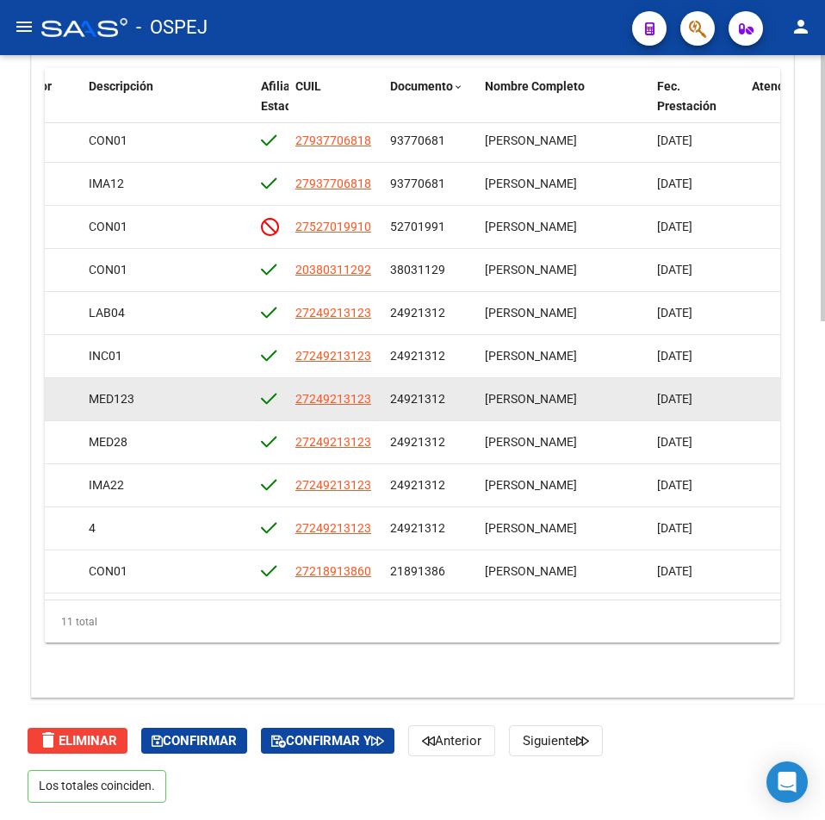
scroll to position [0, 1087]
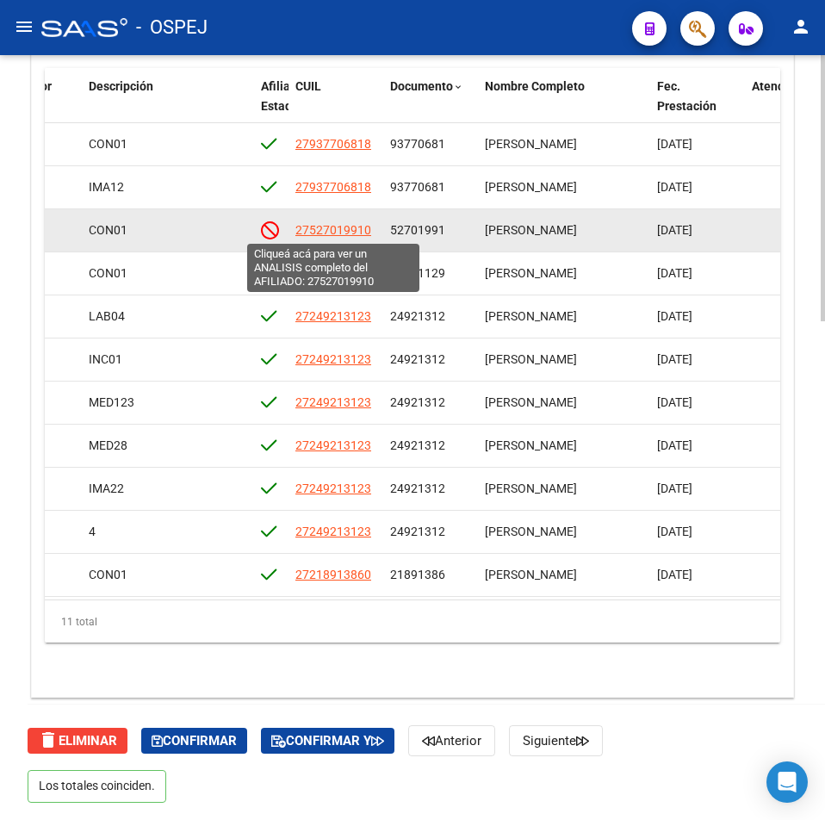
click at [354, 229] on span "27527019910" at bounding box center [334, 230] width 76 height 14
type textarea "27527019910"
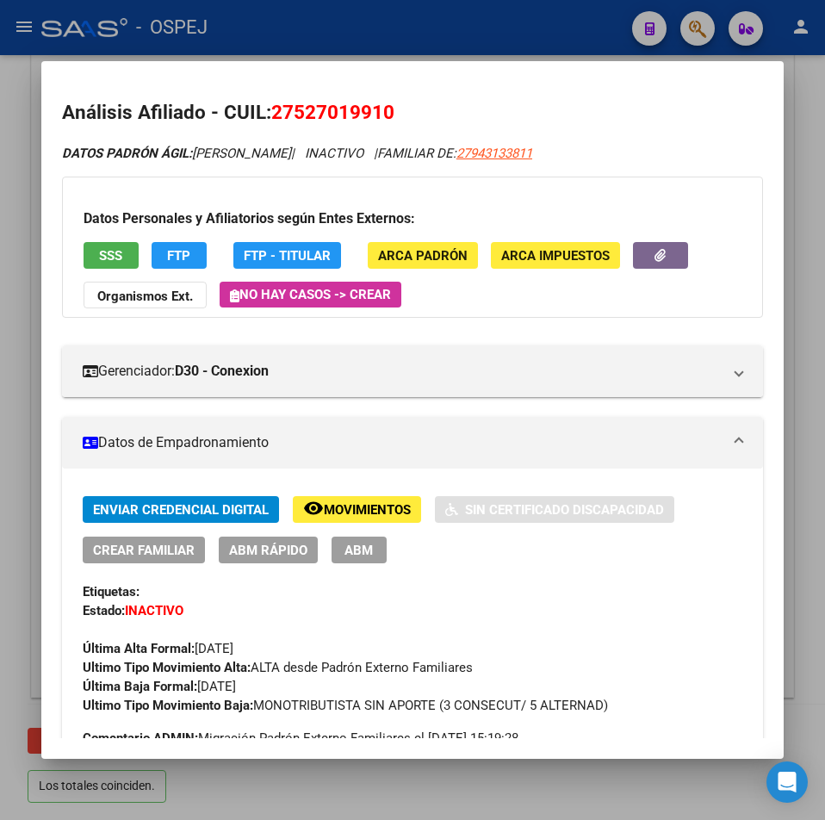
click at [379, 54] on div at bounding box center [412, 410] width 825 height 820
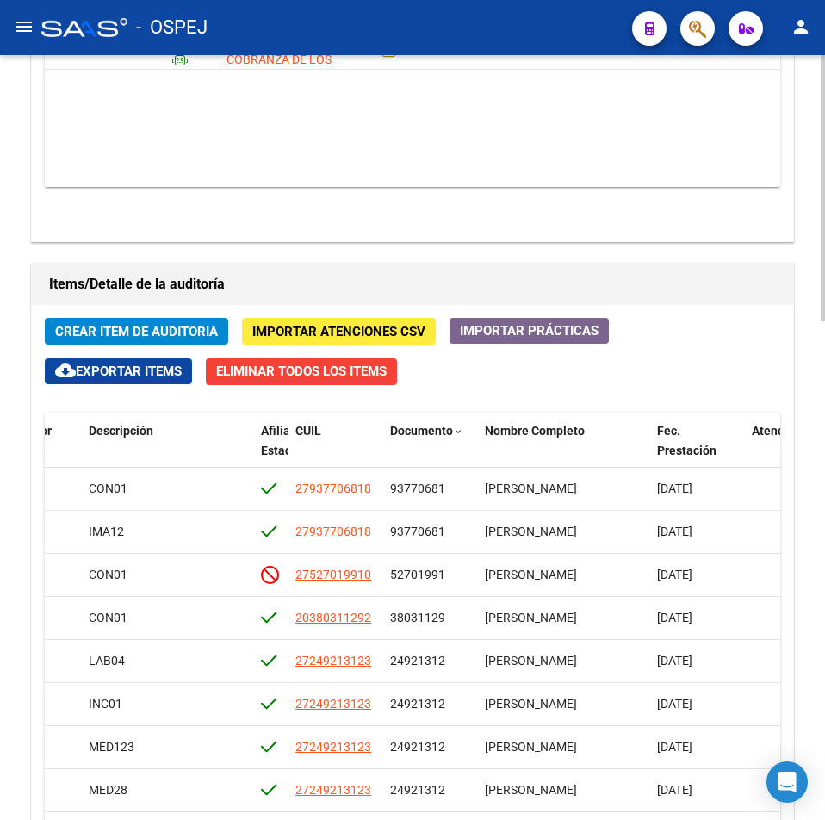
scroll to position [746, 0]
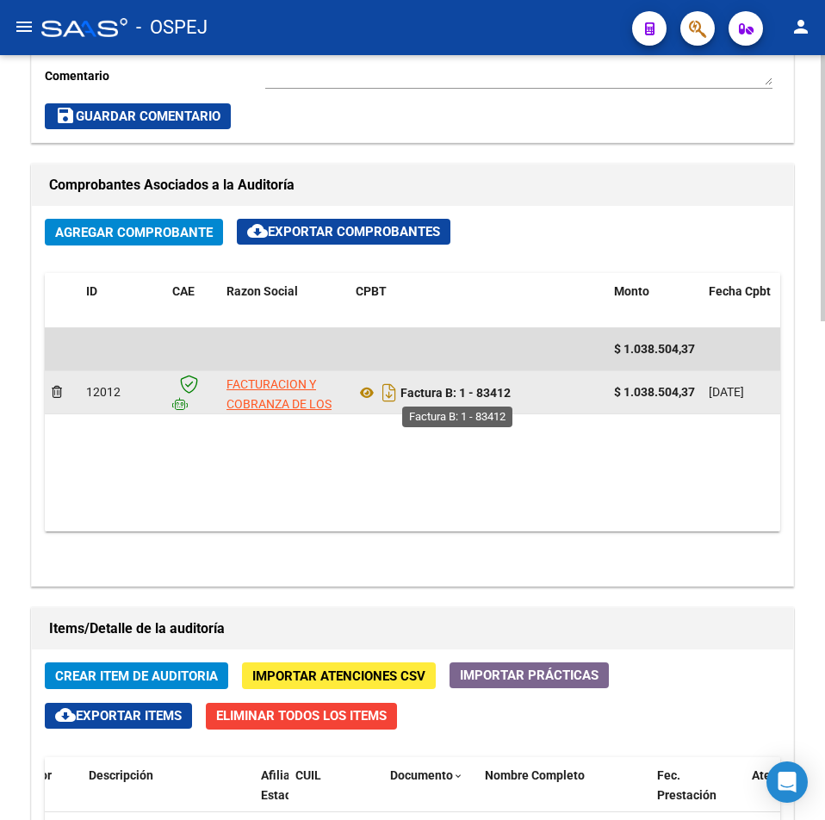
drag, startPoint x: 522, startPoint y: 395, endPoint x: 464, endPoint y: 395, distance: 57.7
click at [464, 395] on div "Factura B: 1 - 83412" at bounding box center [478, 393] width 245 height 28
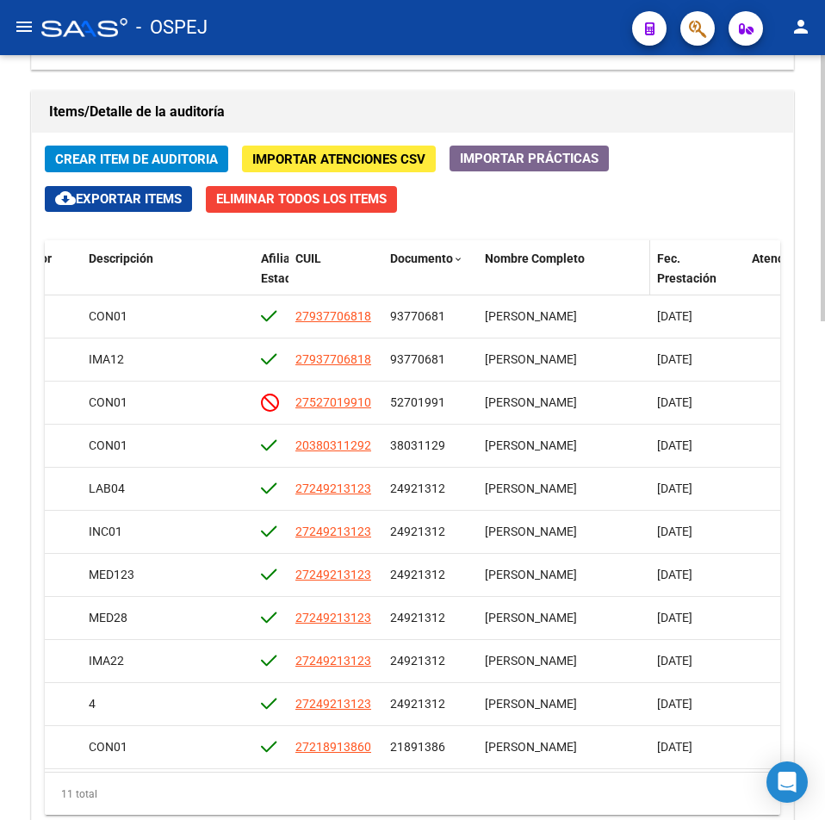
scroll to position [1349, 0]
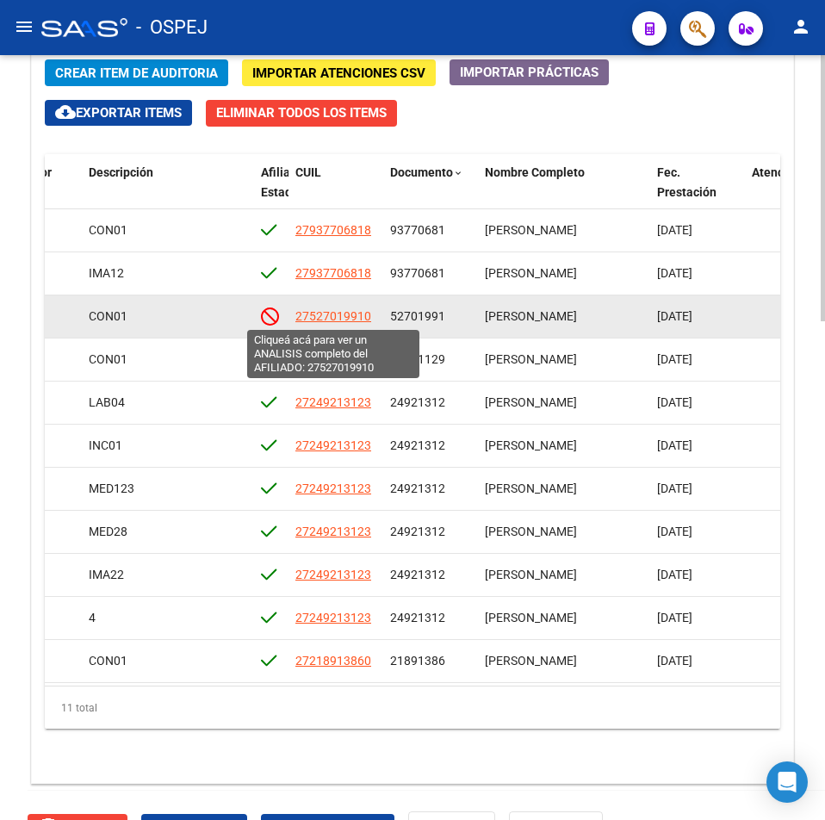
click at [328, 314] on span "27527019910" at bounding box center [334, 316] width 76 height 14
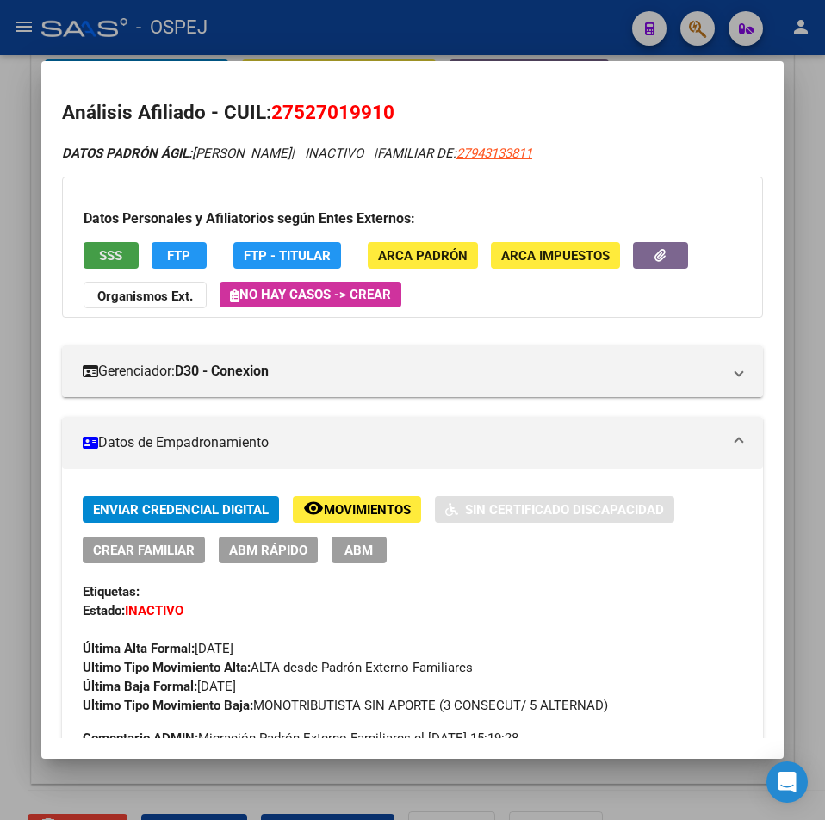
click at [130, 258] on button "SSS" at bounding box center [111, 255] width 55 height 27
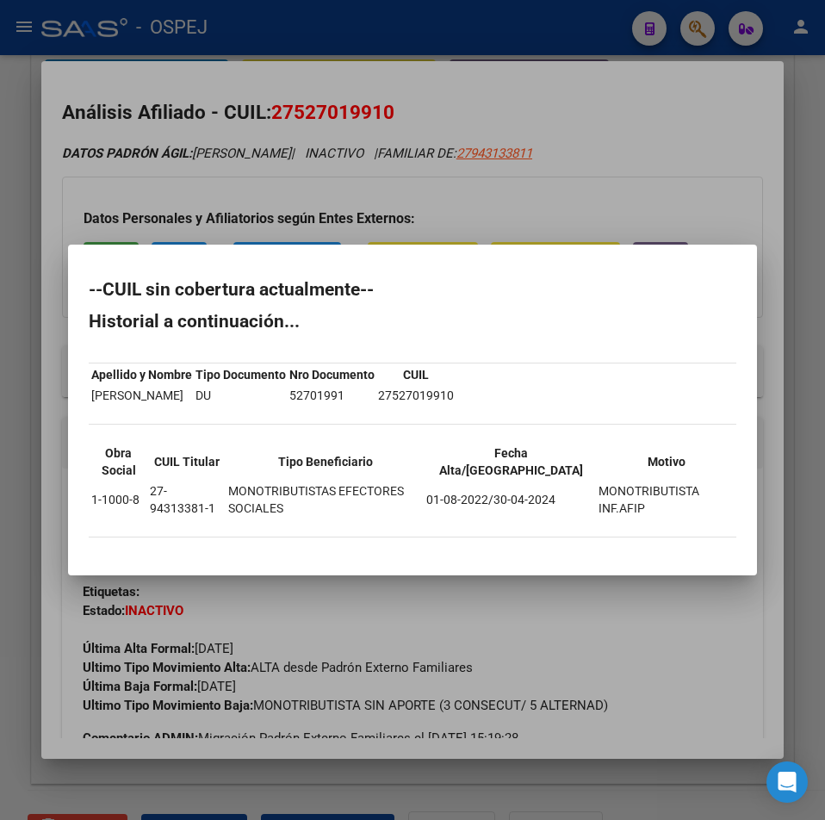
click at [516, 113] on div at bounding box center [412, 410] width 825 height 820
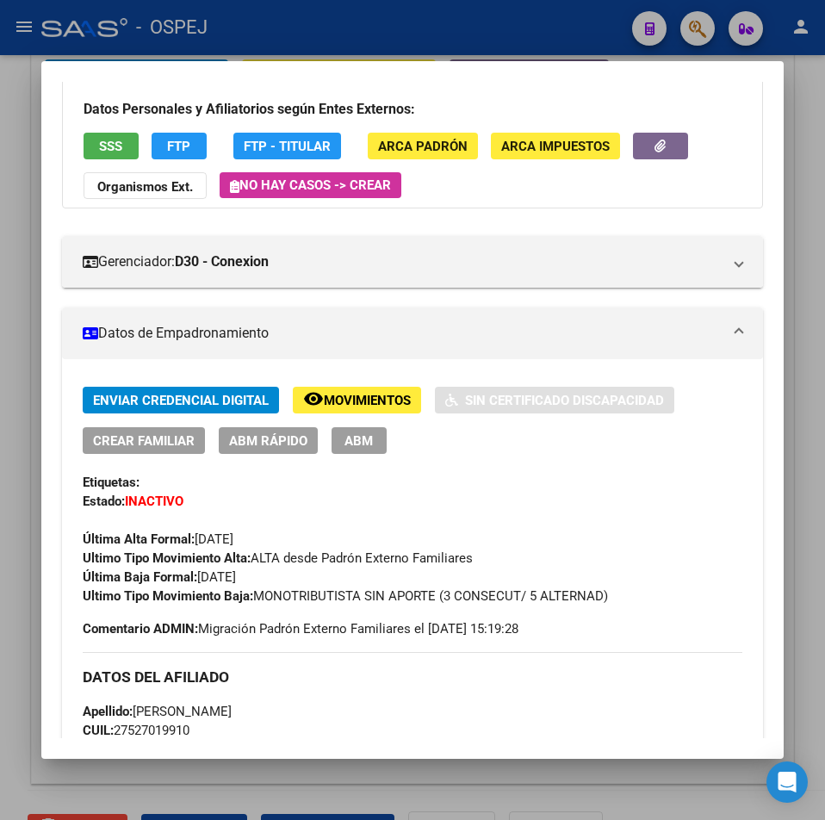
scroll to position [0, 0]
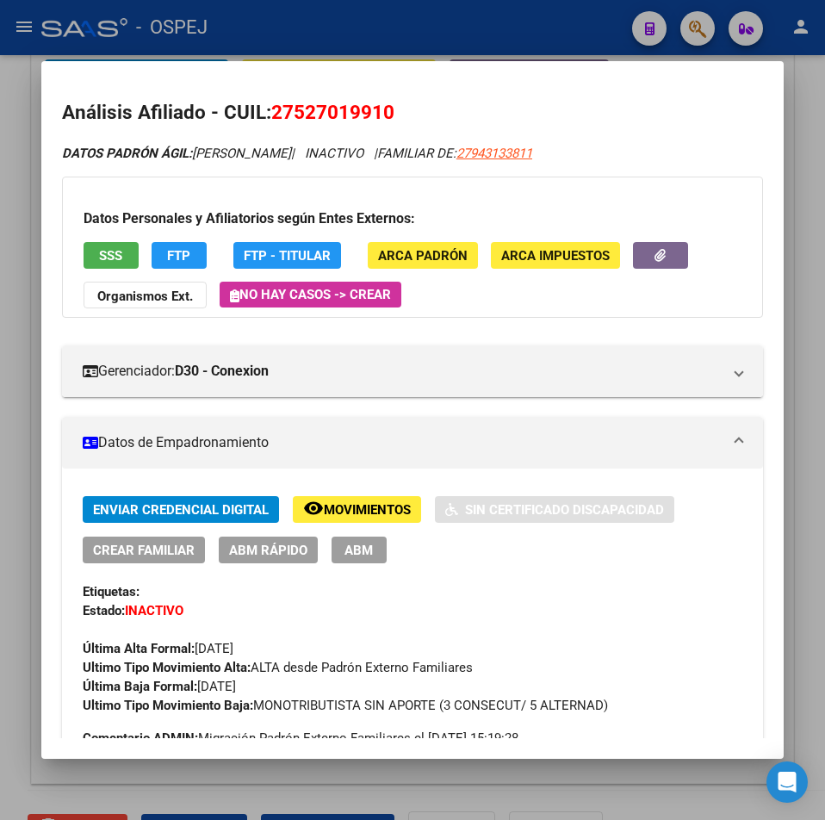
click at [333, 92] on mat-dialog-content "Análisis Afiliado - CUIL: 27527019910 DATOS PADRÓN ÁGIL: GAMARRA GONZALEZ CATAL…" at bounding box center [412, 410] width 743 height 656
click at [342, 112] on span "27527019910" at bounding box center [332, 112] width 123 height 22
copy span "27527019910"
click at [478, 40] on div at bounding box center [412, 410] width 825 height 820
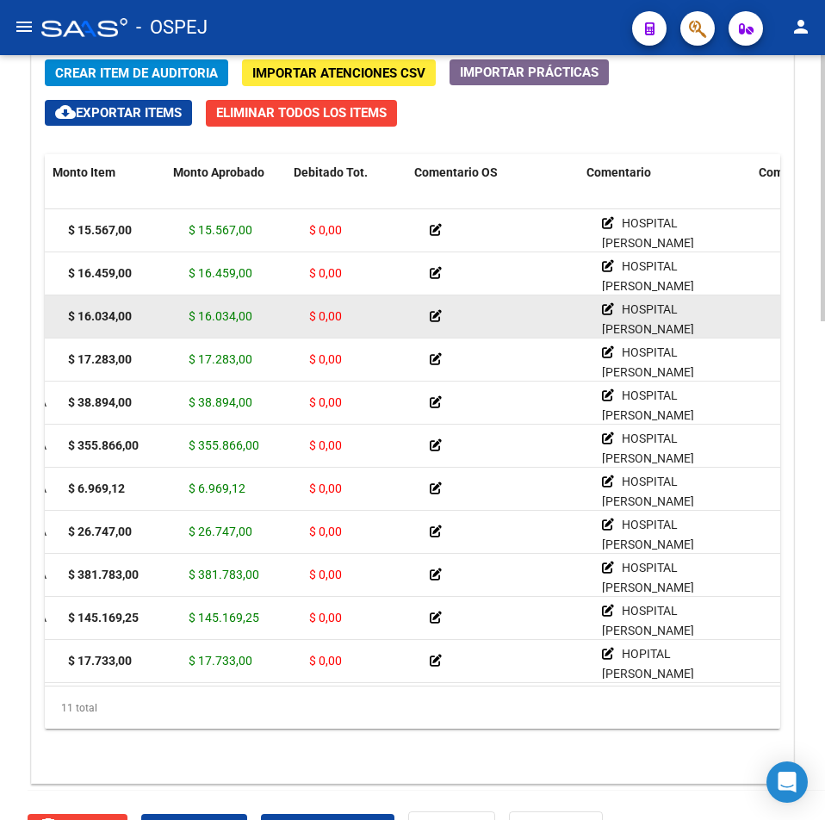
drag, startPoint x: 396, startPoint y: 313, endPoint x: 333, endPoint y: 315, distance: 63.8
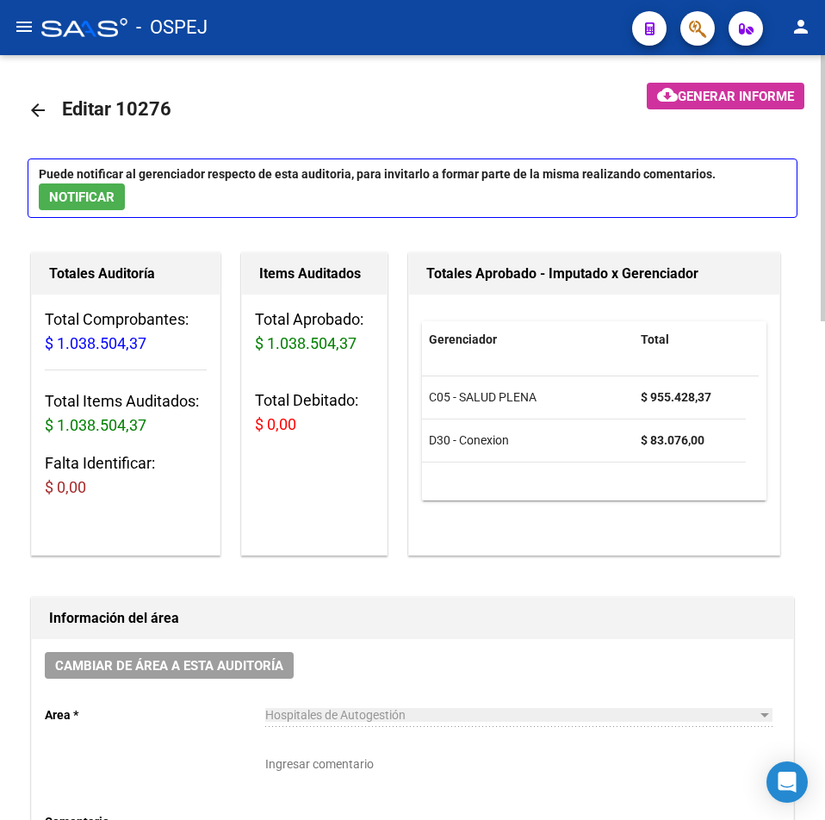
click at [43, 119] on mat-icon "arrow_back" at bounding box center [38, 110] width 21 height 21
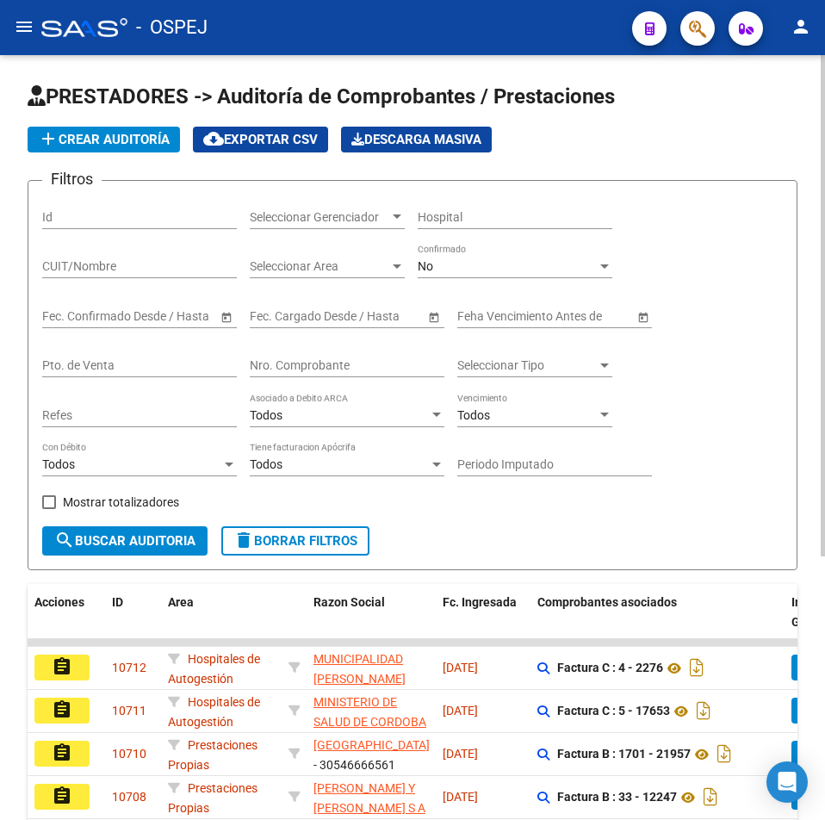
click at [337, 370] on input "Nro. Comprobante" at bounding box center [347, 365] width 195 height 15
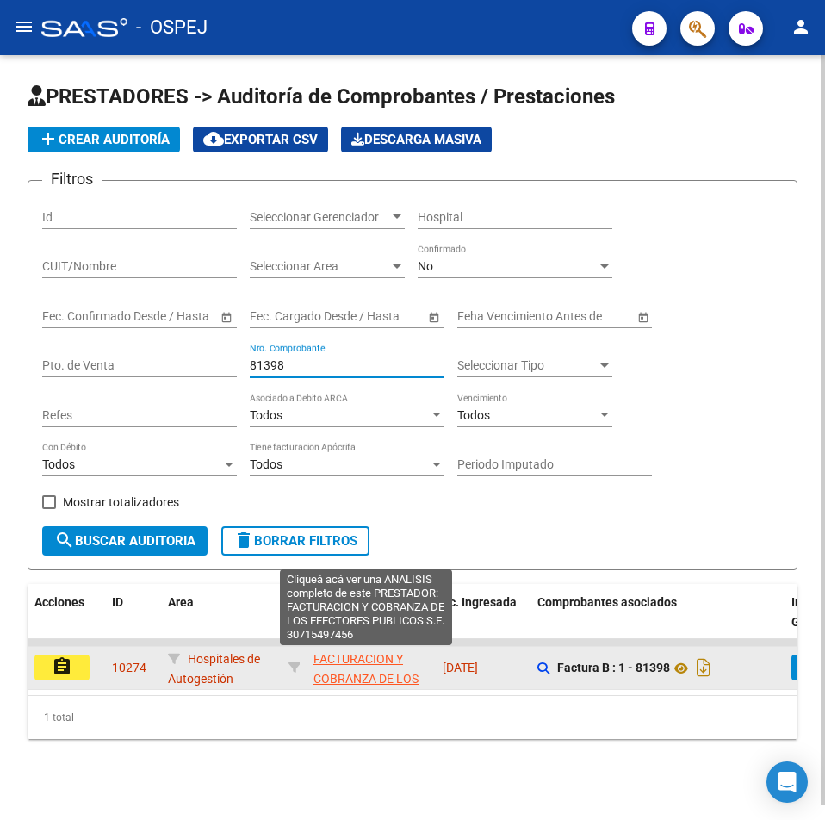
type input "81398"
click at [323, 663] on span "FACTURACION Y COBRANZA DE LOS EFECTORES PUBLICOS S.E." at bounding box center [366, 688] width 105 height 72
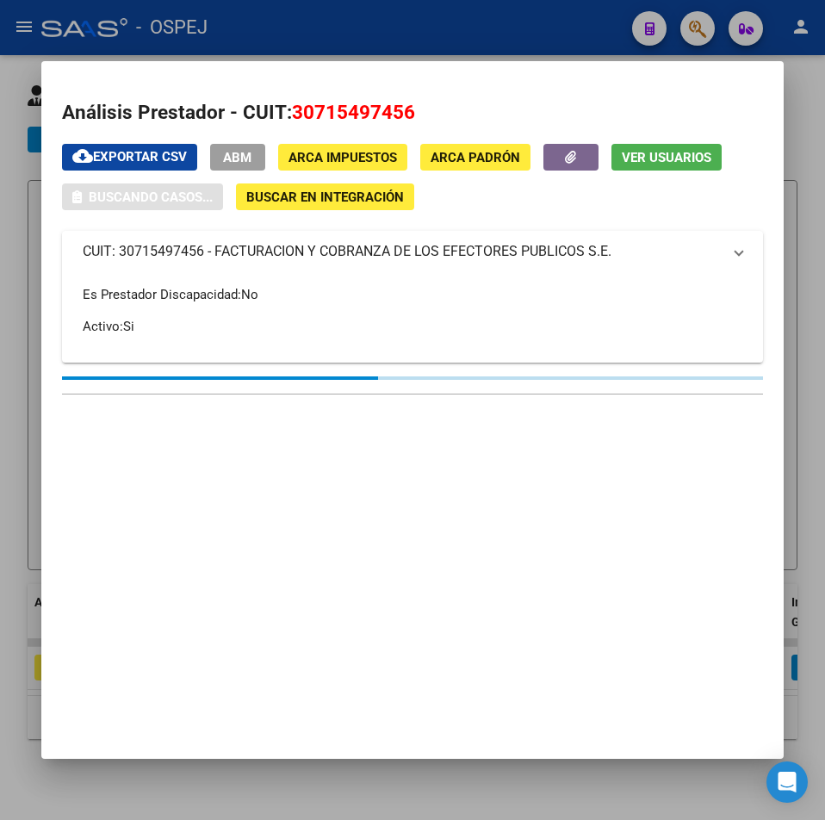
drag, startPoint x: 274, startPoint y: 781, endPoint x: 256, endPoint y: 772, distance: 20.4
click at [273, 782] on div at bounding box center [412, 410] width 825 height 820
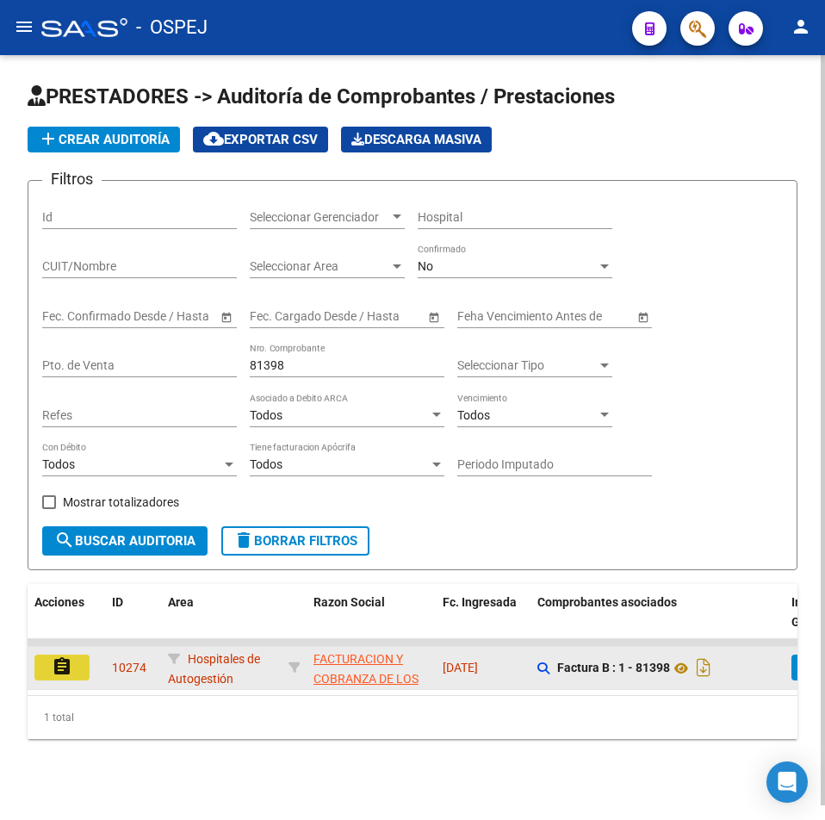
click at [60, 675] on mat-icon "assignment" at bounding box center [62, 667] width 21 height 21
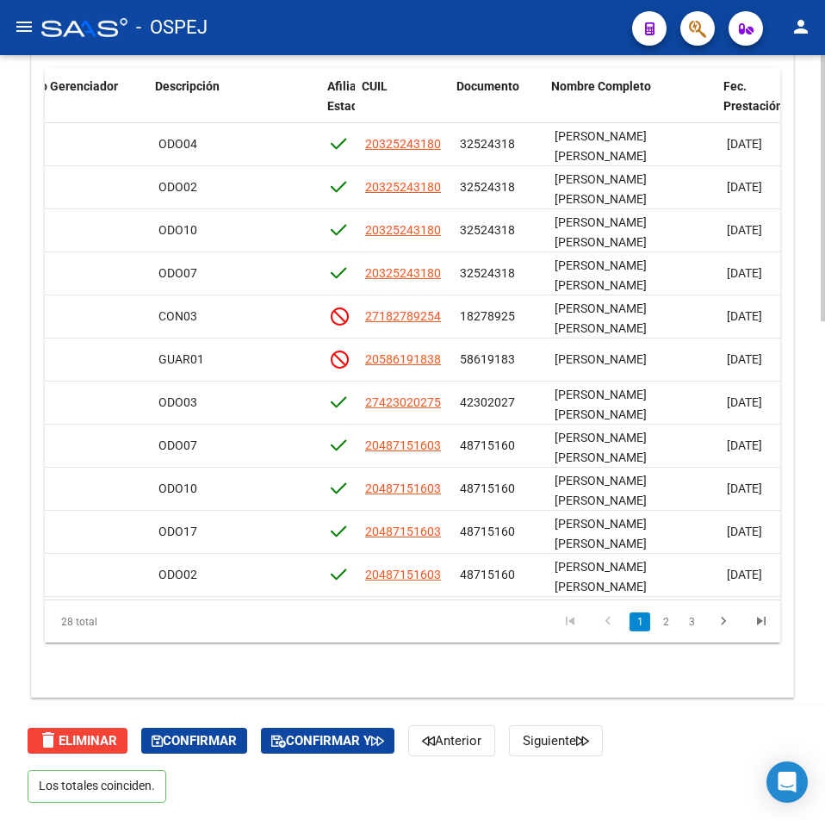
scroll to position [0, 1021]
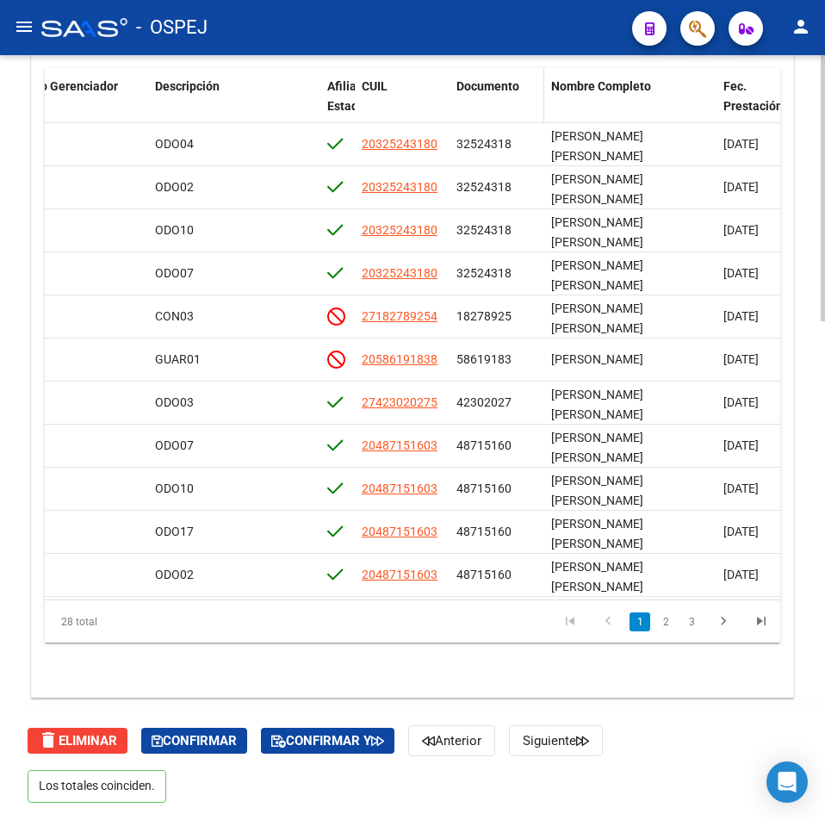
click at [494, 82] on span "Documento" at bounding box center [488, 86] width 63 height 14
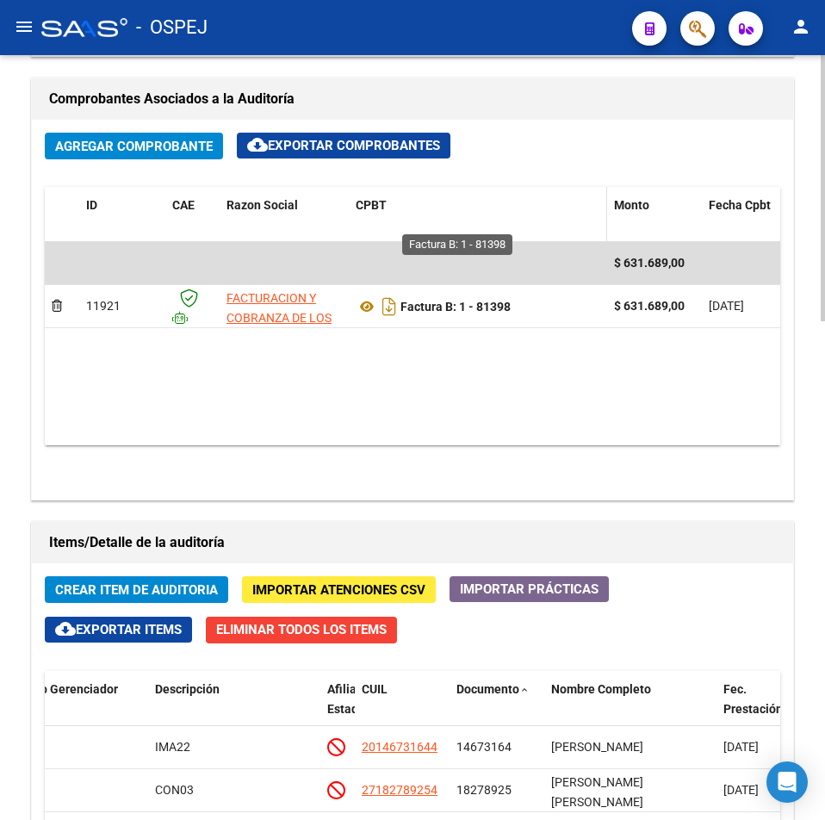
scroll to position [746, 0]
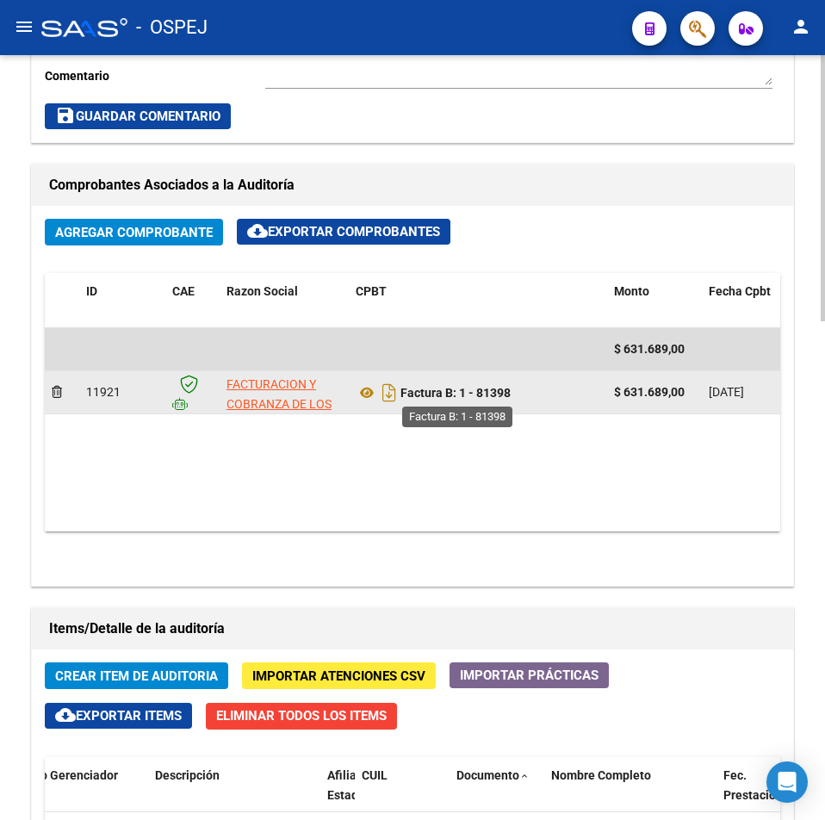
drag, startPoint x: 519, startPoint y: 400, endPoint x: 461, endPoint y: 397, distance: 57.8
click at [461, 397] on div "Factura B: 1 - 81398" at bounding box center [478, 393] width 245 height 28
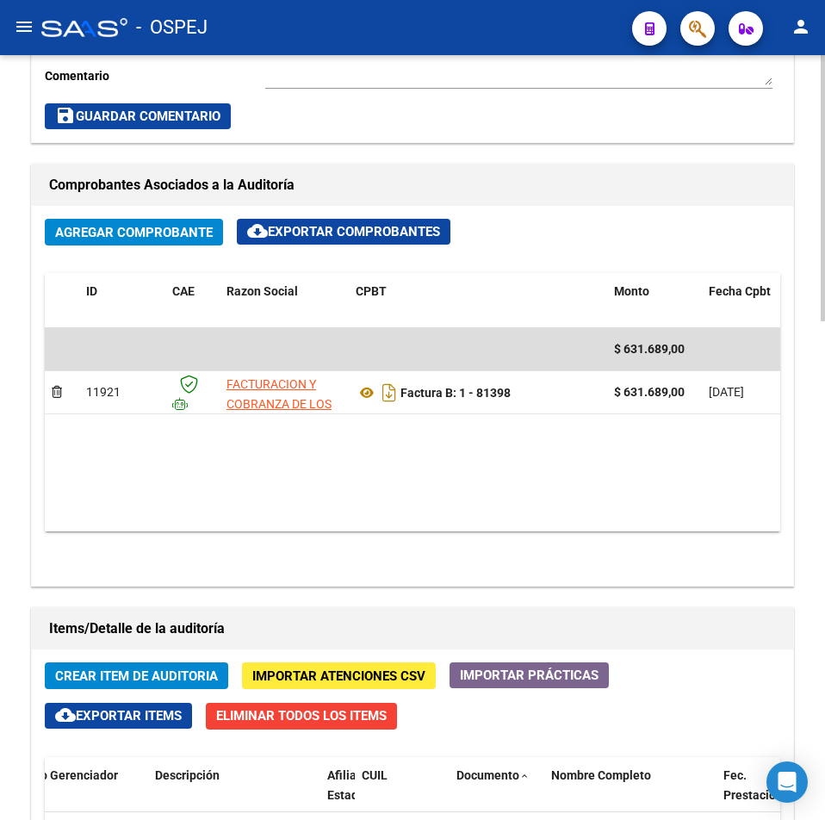
copy strong "1 - 81398"
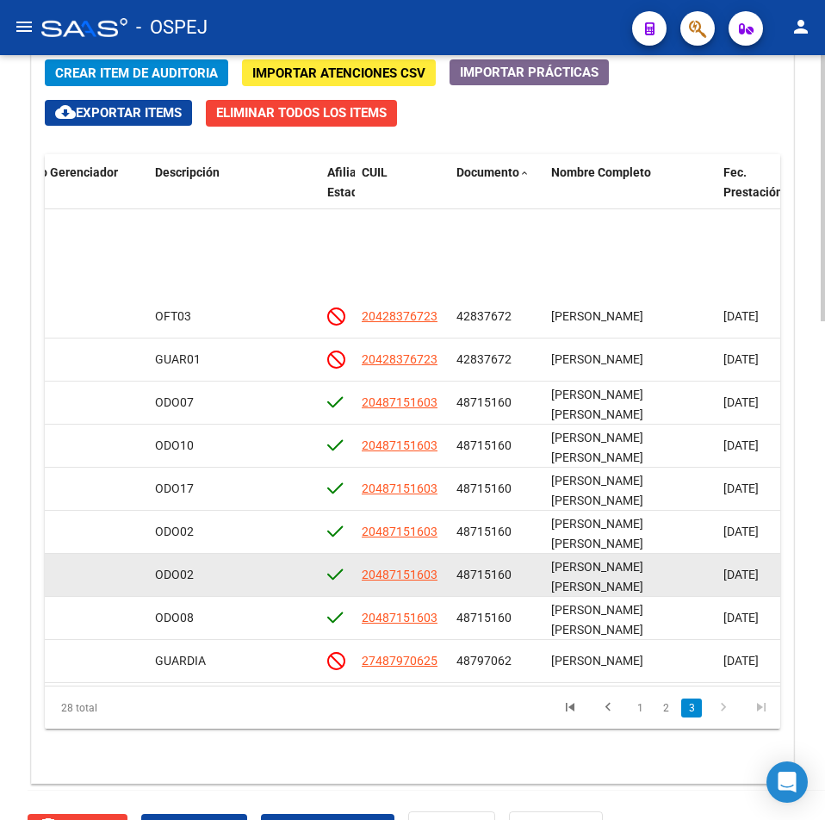
scroll to position [748, 1021]
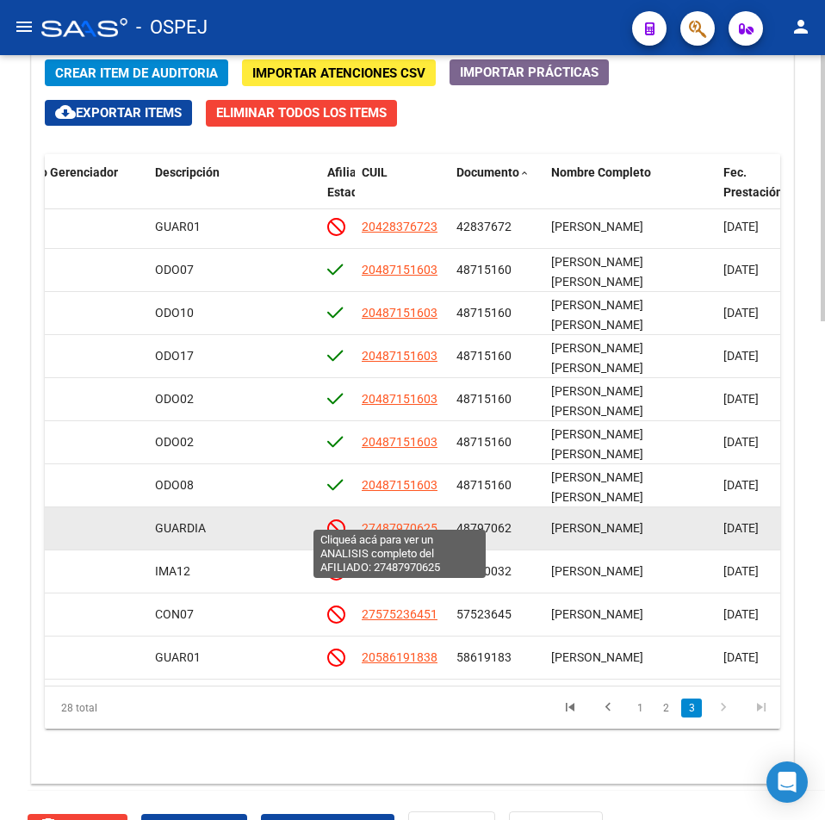
click at [419, 521] on span "27487970625" at bounding box center [400, 528] width 76 height 14
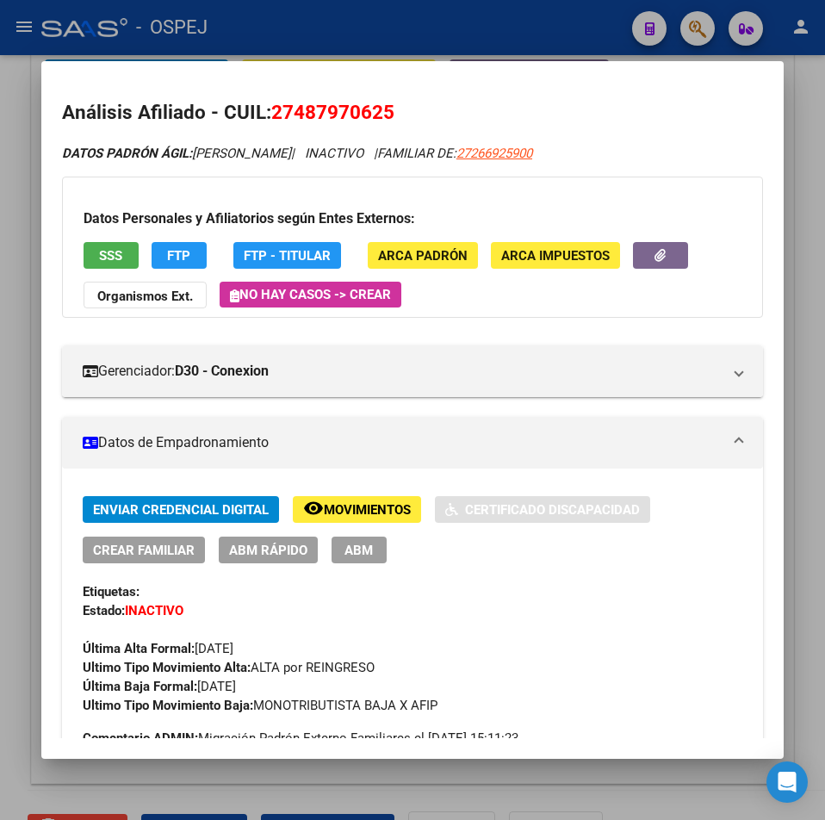
click at [105, 249] on span "SSS" at bounding box center [110, 256] width 23 height 16
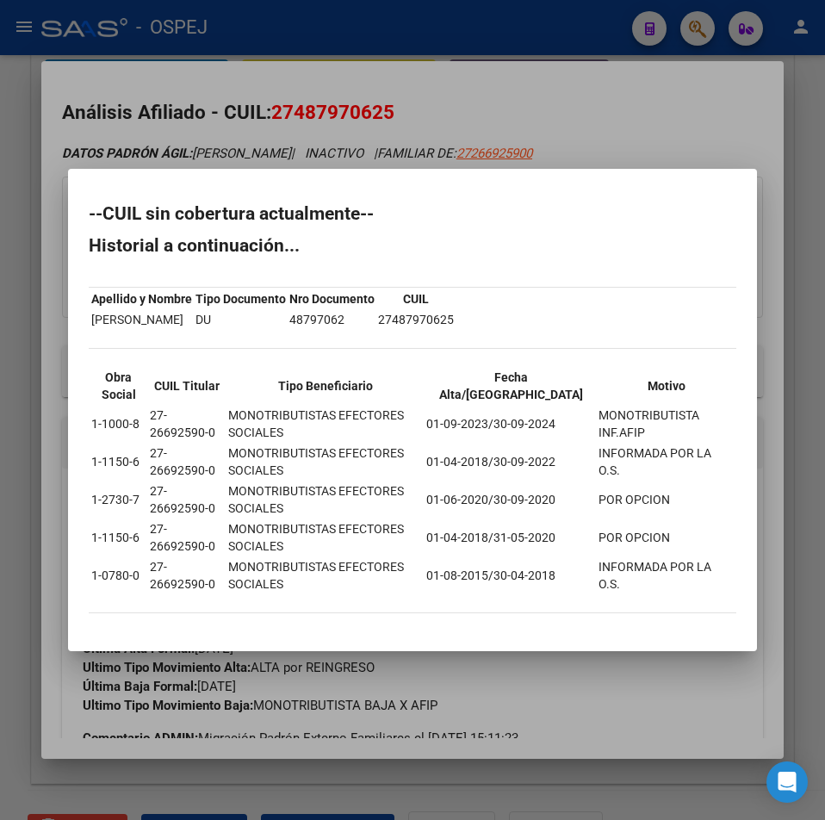
click at [343, 103] on div at bounding box center [412, 410] width 825 height 820
click at [343, 103] on span "27487970625" at bounding box center [332, 112] width 123 height 22
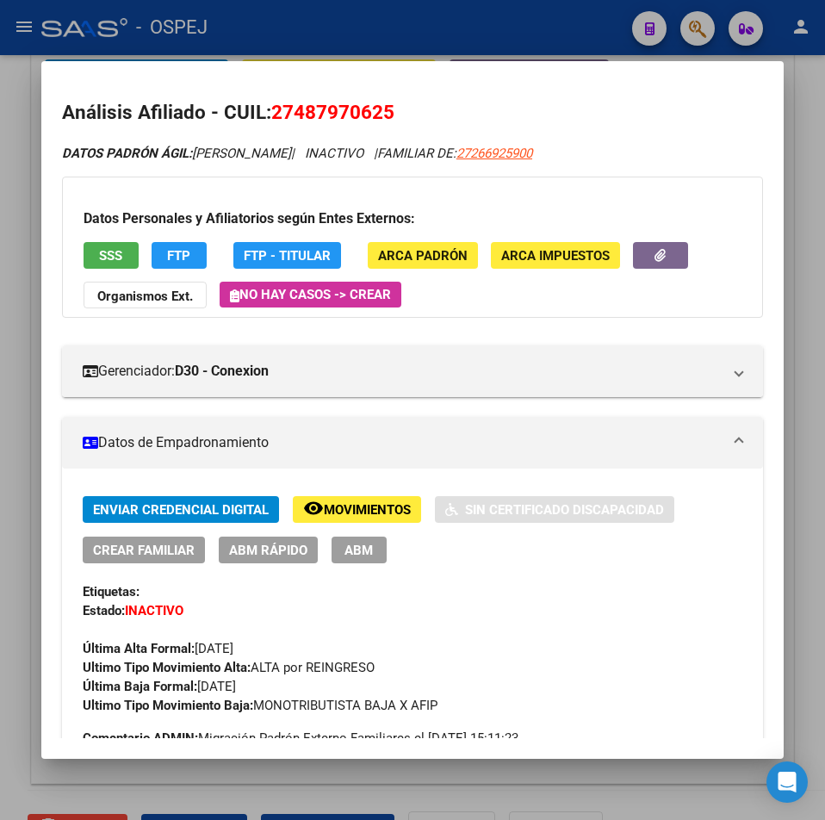
copy span "27487970625"
click at [121, 263] on span "SSS" at bounding box center [110, 256] width 23 height 16
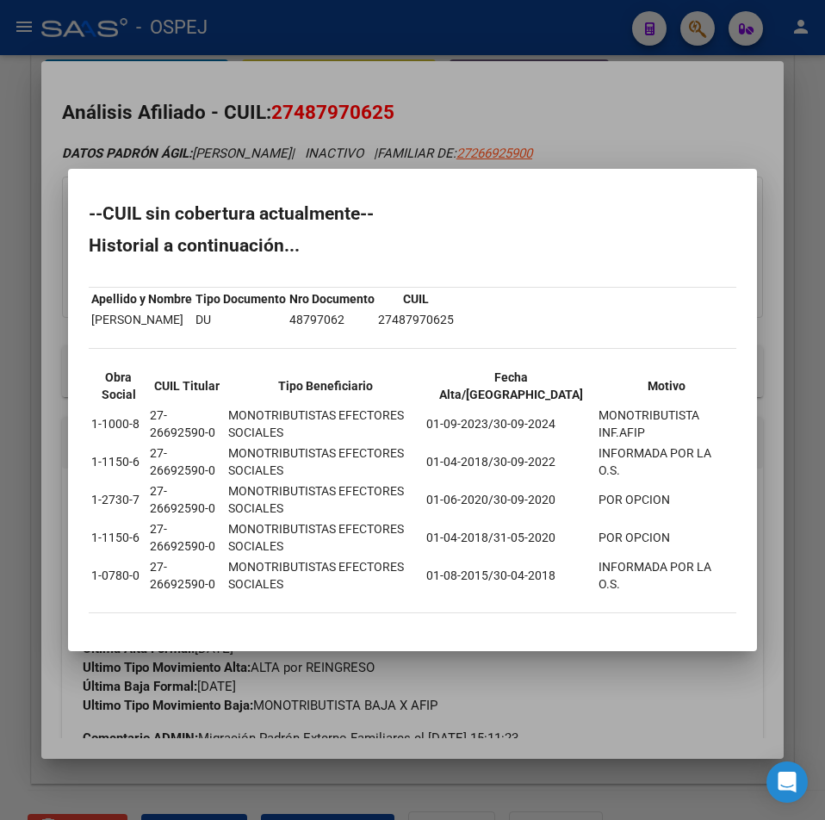
click at [407, 84] on div at bounding box center [412, 410] width 825 height 820
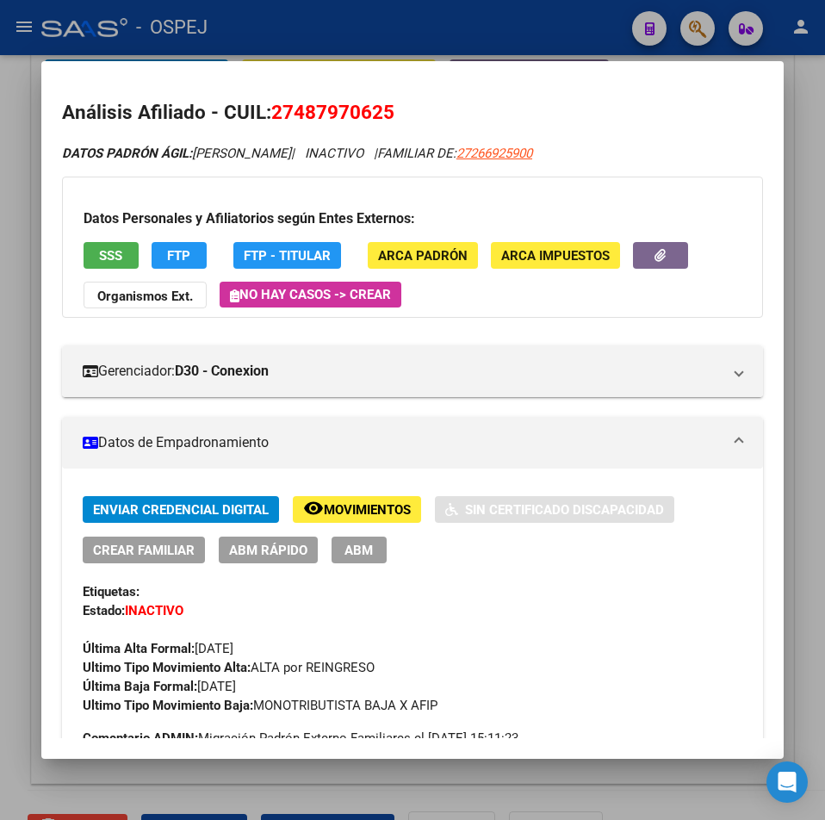
click at [421, 58] on div at bounding box center [412, 410] width 825 height 820
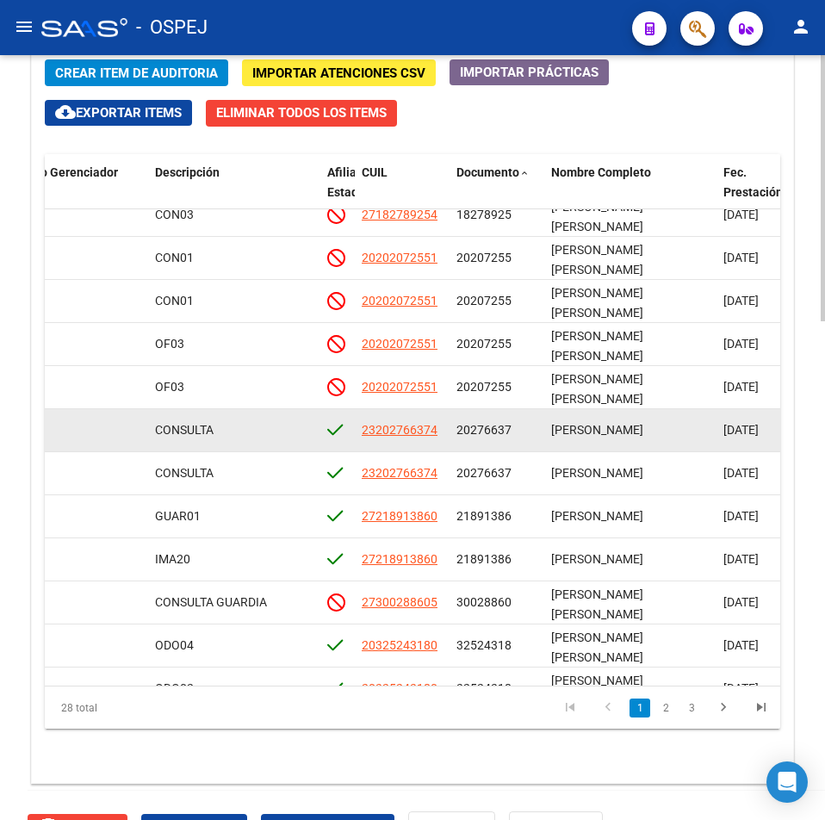
scroll to position [0, 1021]
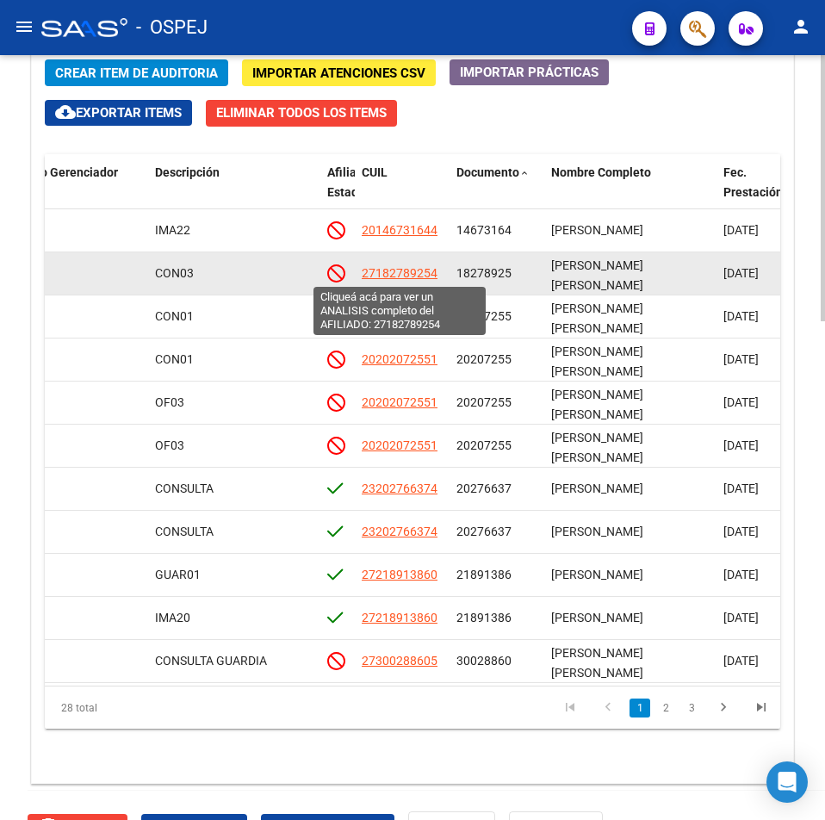
click at [396, 275] on span "27182789254" at bounding box center [400, 273] width 76 height 14
type textarea "27182789254"
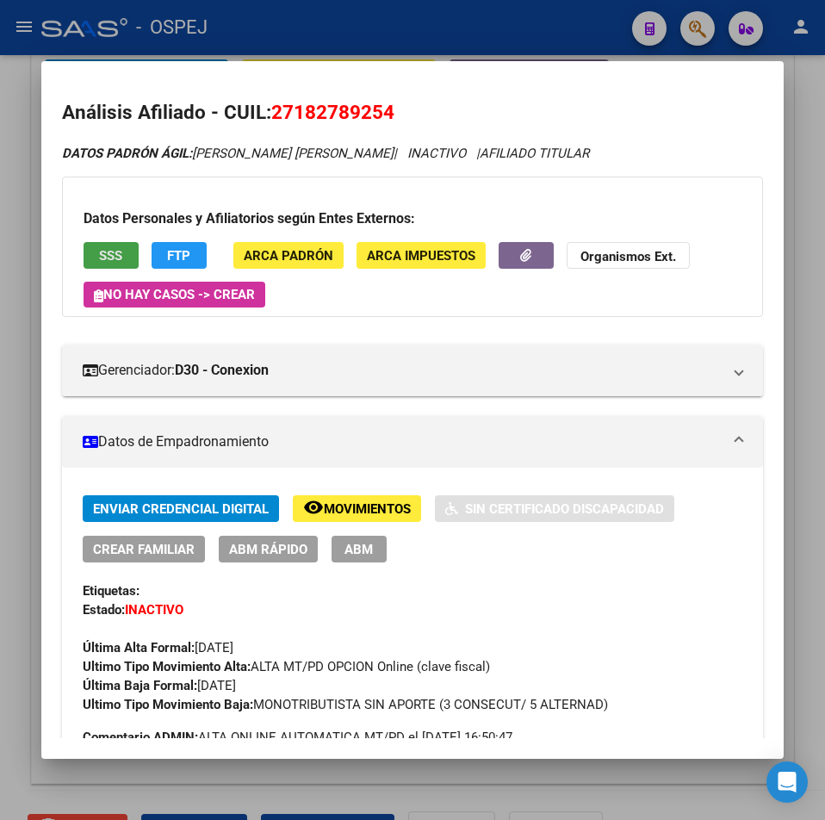
click at [115, 265] on button "SSS" at bounding box center [111, 255] width 55 height 27
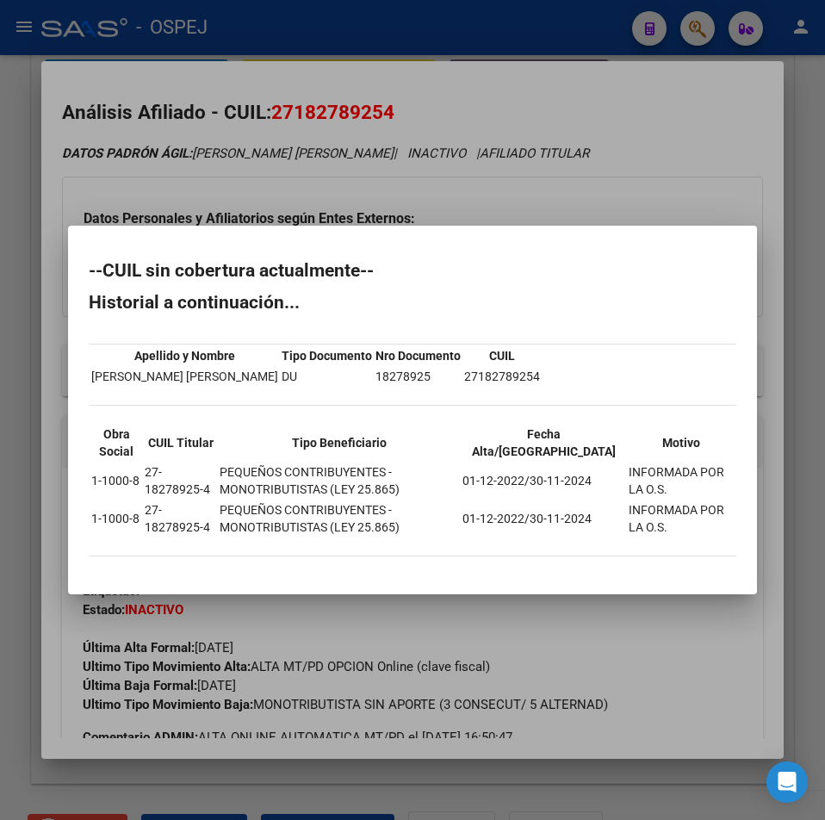
click at [331, 103] on div at bounding box center [412, 410] width 825 height 820
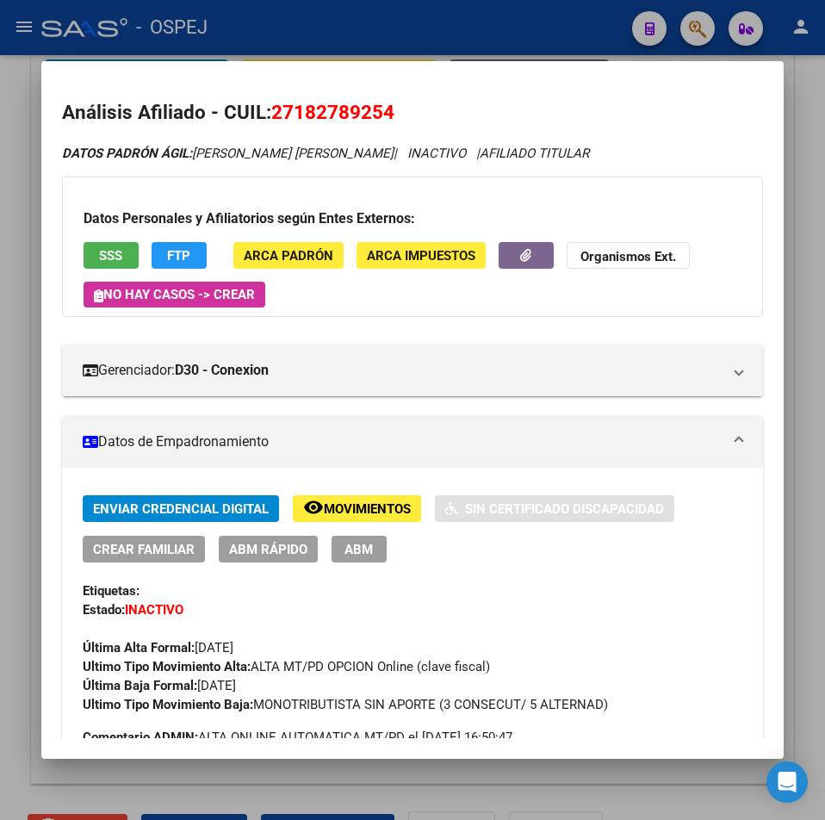
click at [331, 103] on span "27182789254" at bounding box center [332, 112] width 123 height 22
copy span "27182789254"
click at [103, 244] on button "SSS" at bounding box center [111, 255] width 55 height 27
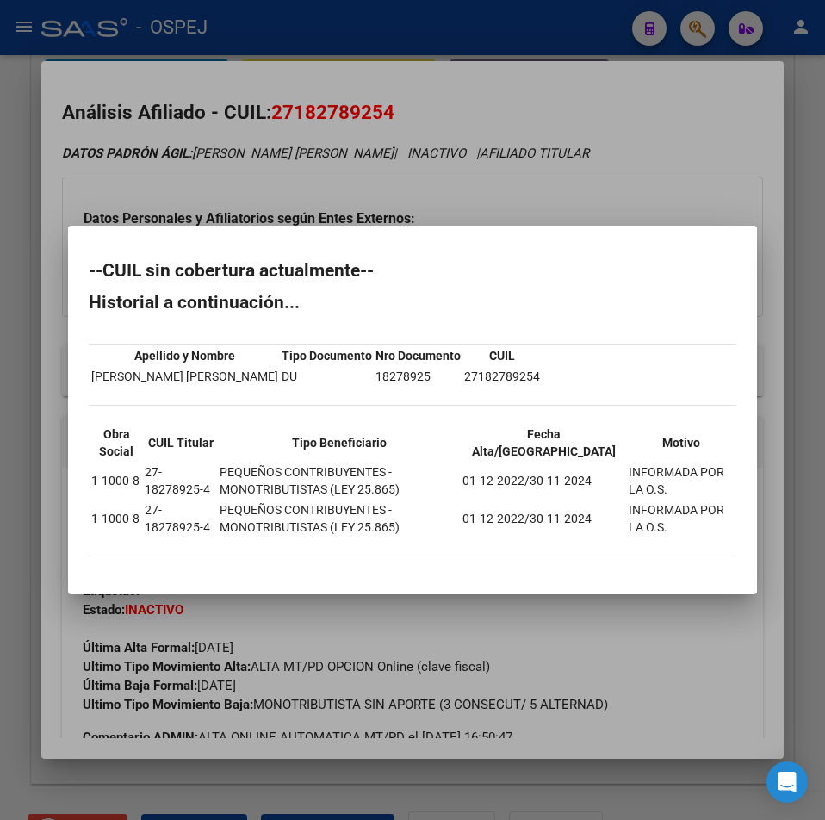
click at [509, 198] on div at bounding box center [412, 410] width 825 height 820
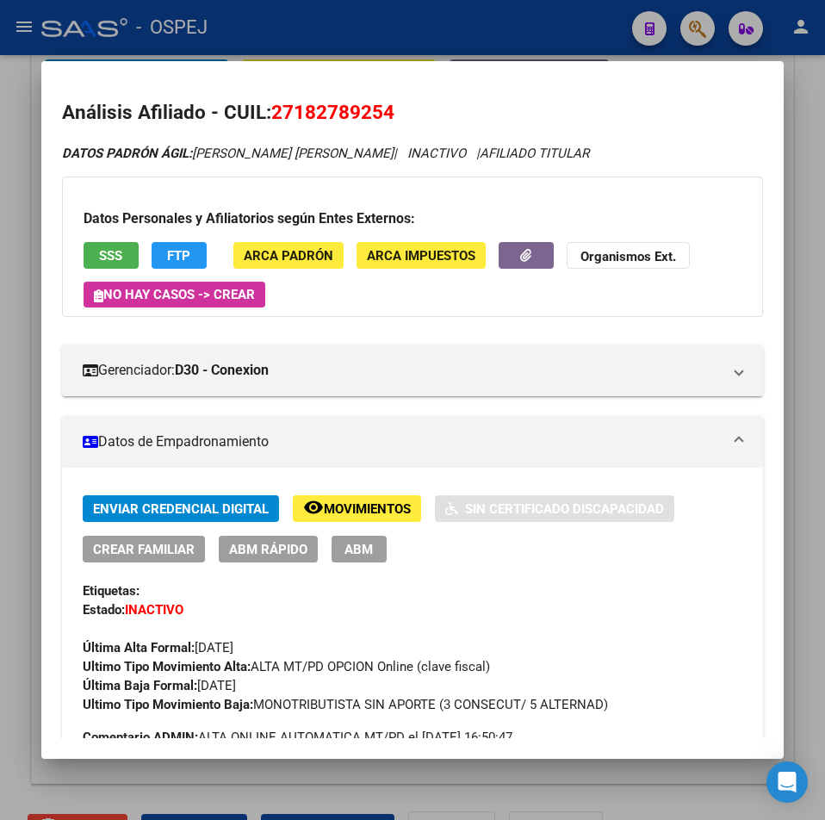
click at [470, 48] on div at bounding box center [412, 410] width 825 height 820
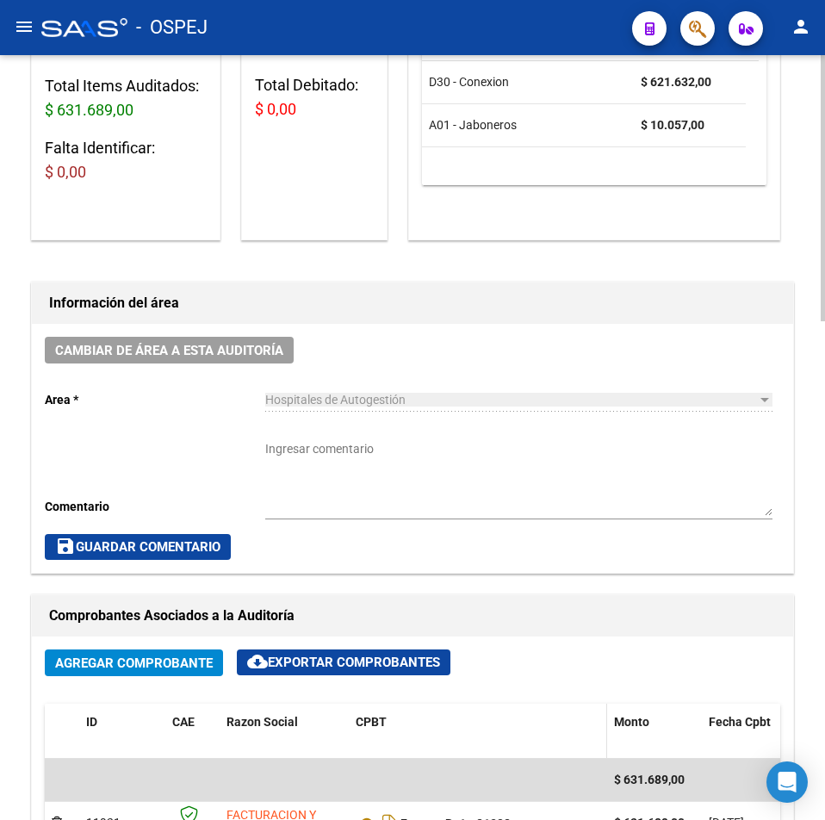
scroll to position [660, 0]
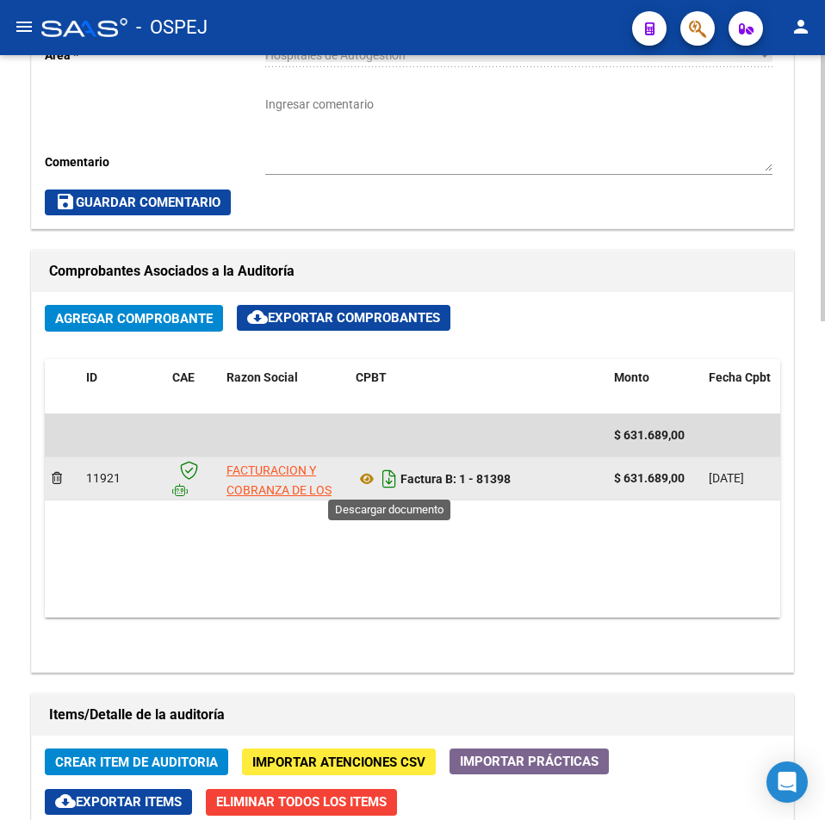
click at [382, 481] on icon "Descargar documento" at bounding box center [389, 479] width 22 height 28
